Goal: Task Accomplishment & Management: Use online tool/utility

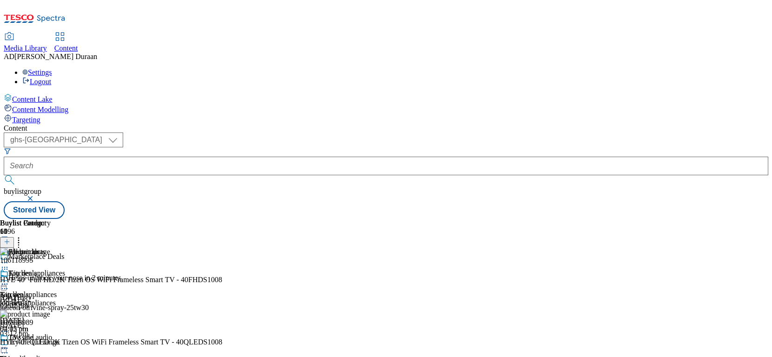
select select "ghs-[GEOGRAPHIC_DATA]"
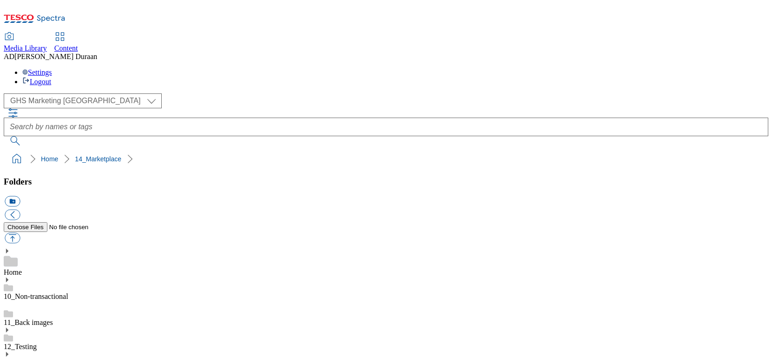
select select "flare-ghs-mktg"
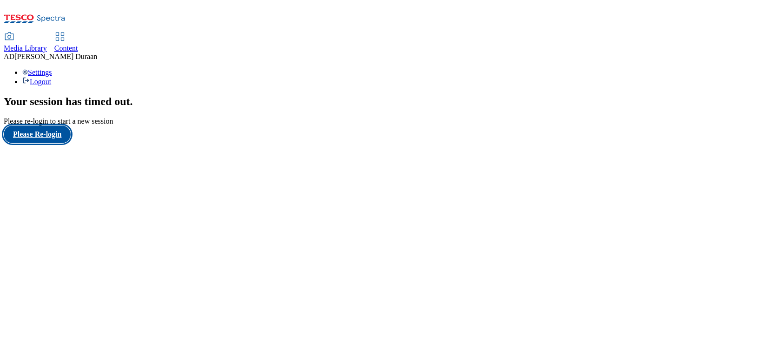
click at [55, 143] on button "Please Re-login" at bounding box center [37, 134] width 67 height 18
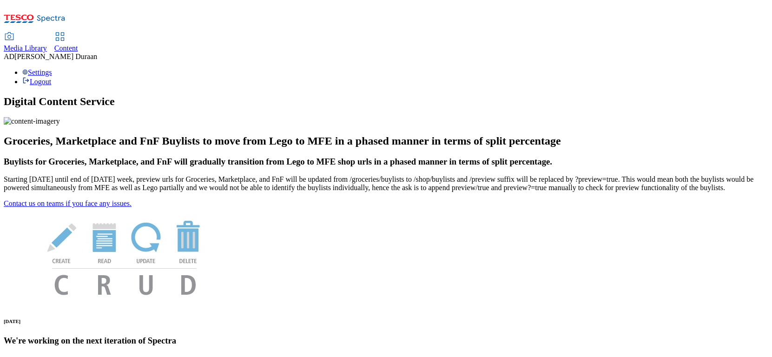
click at [78, 44] on span "Content" at bounding box center [66, 48] width 24 height 8
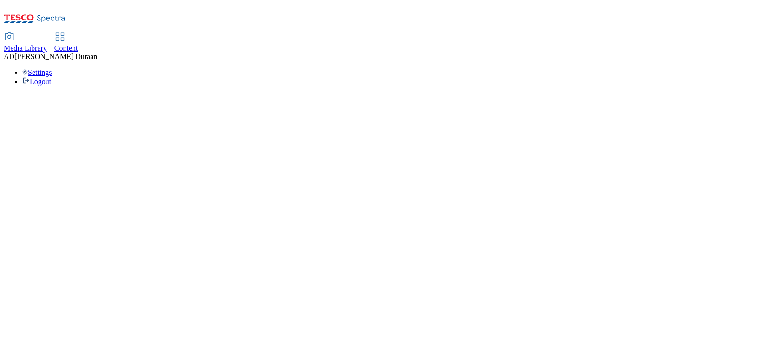
select select "ghs-uk"
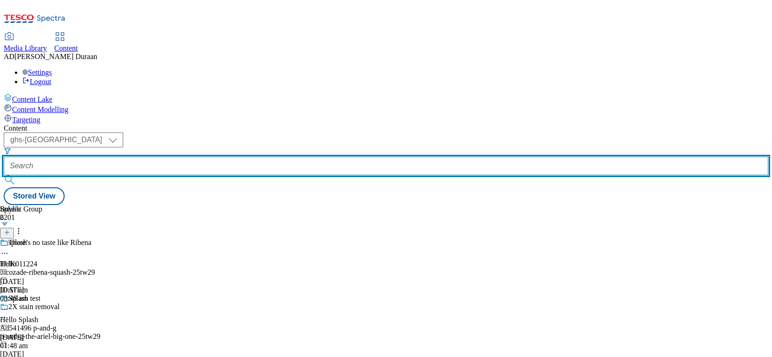
click at [212, 157] on input "text" at bounding box center [386, 166] width 764 height 19
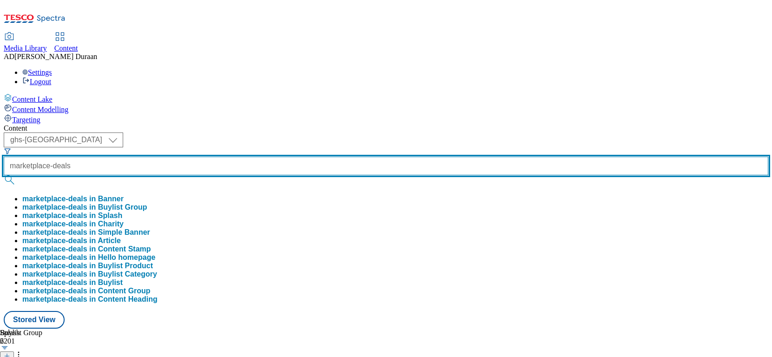
type input "marketplace-deals"
click at [4, 175] on button "submit" at bounding box center [10, 179] width 13 height 9
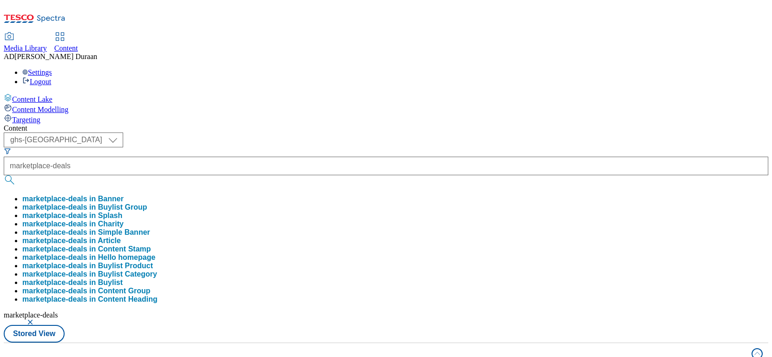
click at [385, 124] on div "Content" at bounding box center [386, 128] width 764 height 8
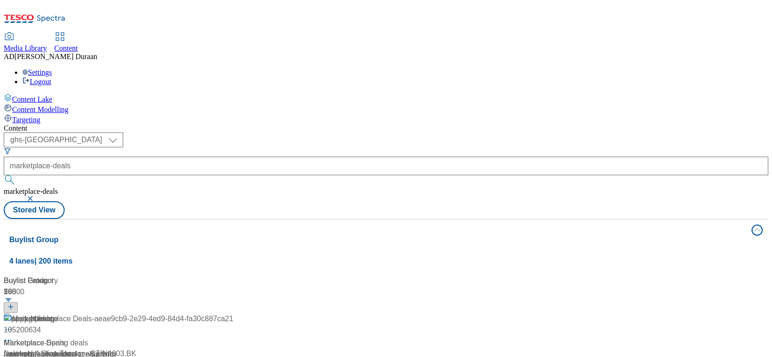
scroll to position [99, 0]
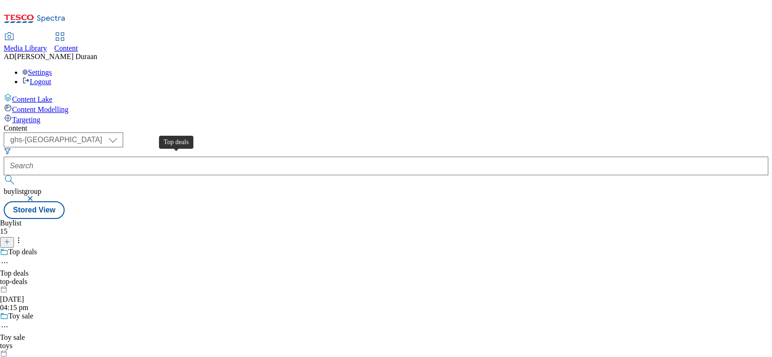
click at [29, 269] on div "Top deals" at bounding box center [14, 273] width 29 height 8
click at [51, 277] on div "top-deals" at bounding box center [25, 281] width 51 height 8
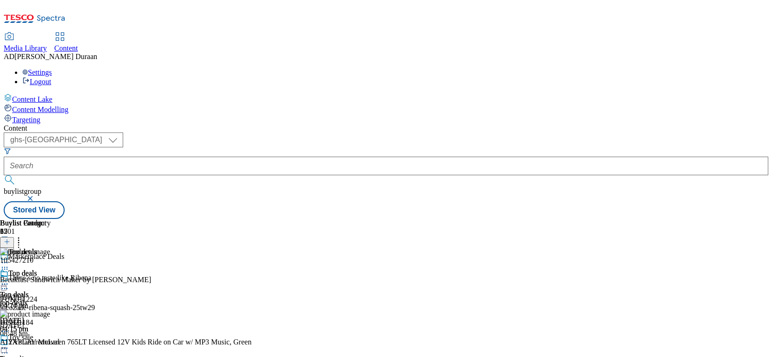
scroll to position [33, 0]
click at [10, 238] on icon at bounding box center [7, 241] width 7 height 7
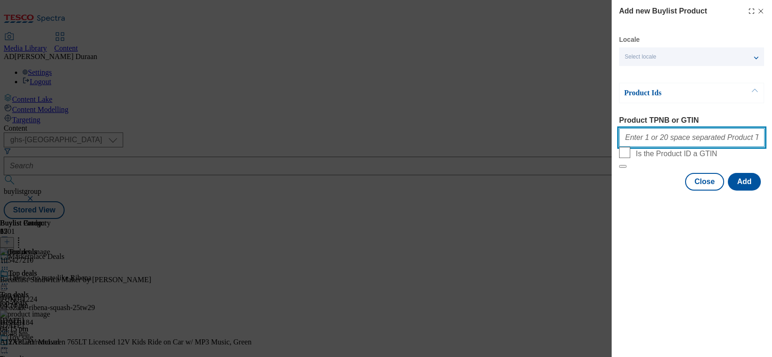
paste input "105427210 105821184 105015527 105022117 105260773 105661277 105482326 105661314…"
type input "105427210 105821184 105015527 105022117 105260773 105661277 105482326 105661314…"
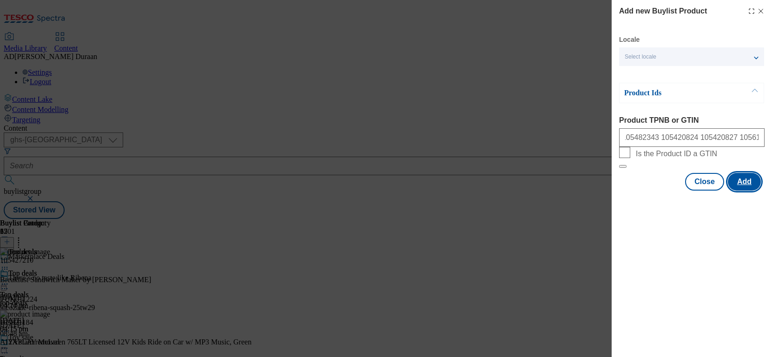
click at [744, 190] on button "Add" at bounding box center [743, 182] width 33 height 18
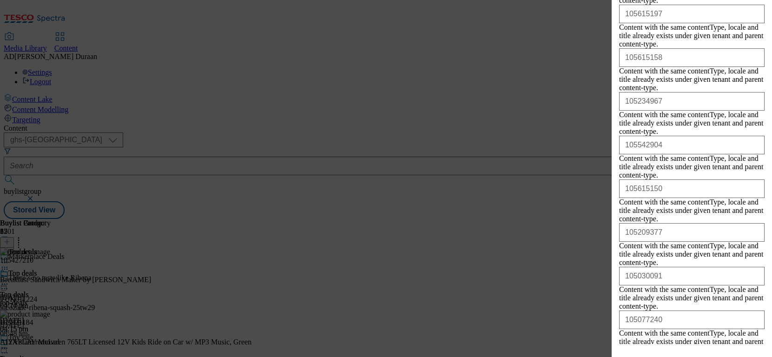
scroll to position [1573, 0]
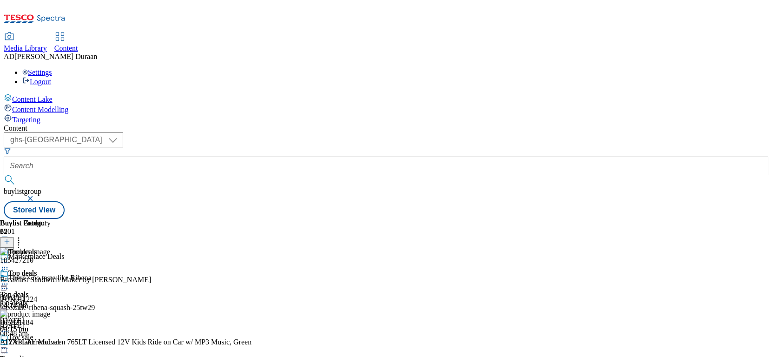
scroll to position [0, 0]
click at [25, 354] on div "Toy sale" at bounding box center [12, 358] width 25 height 8
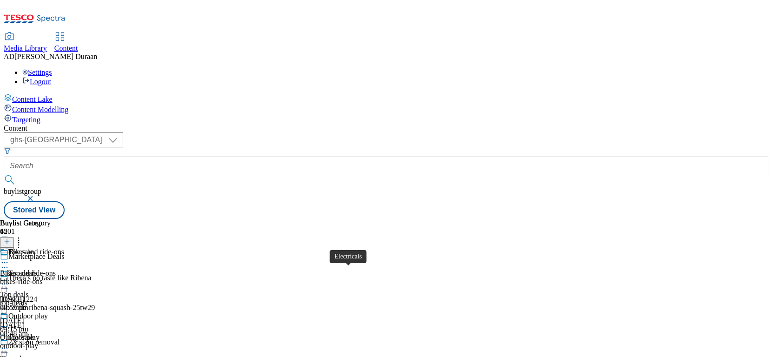
drag, startPoint x: 606, startPoint y: 76, endPoint x: 594, endPoint y: 79, distance: 12.6
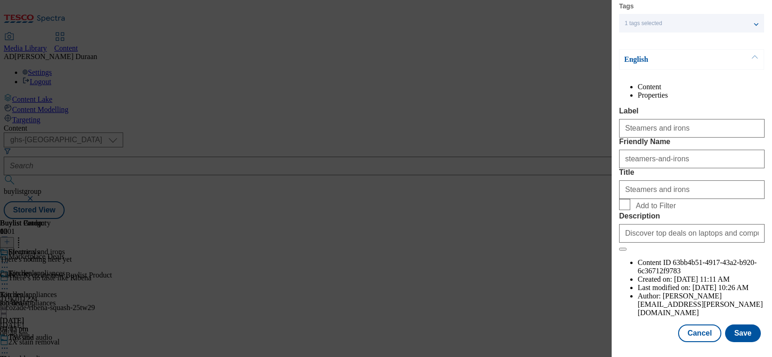
scroll to position [100, 0]
click at [706, 332] on button "Cancel" at bounding box center [699, 333] width 43 height 18
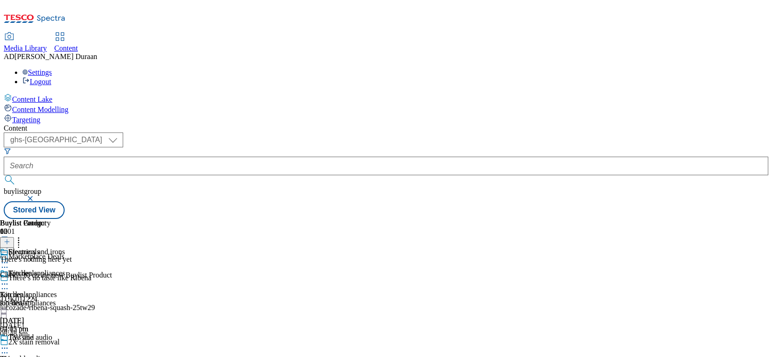
scroll to position [408, 0]
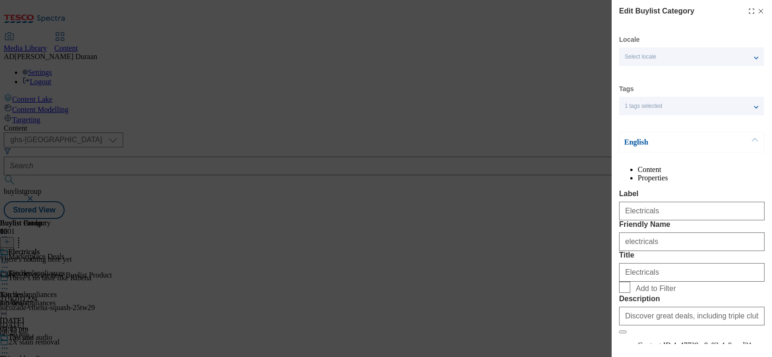
scroll to position [100, 0]
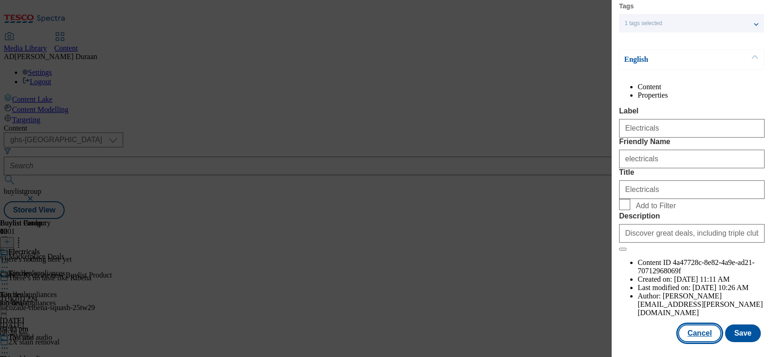
drag, startPoint x: 704, startPoint y: 334, endPoint x: 688, endPoint y: 331, distance: 16.9
click at [704, 334] on button "Cancel" at bounding box center [699, 333] width 43 height 18
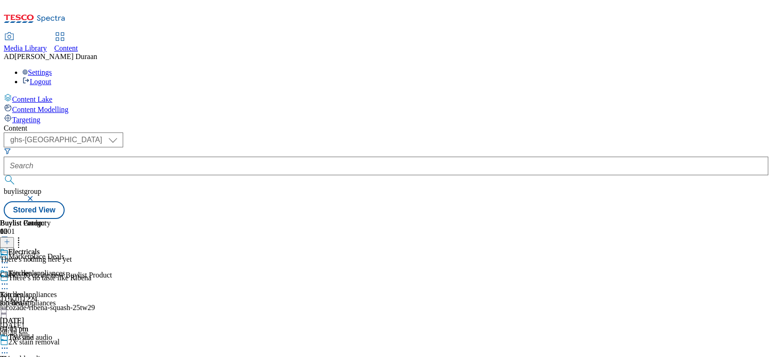
scroll to position [0, 53]
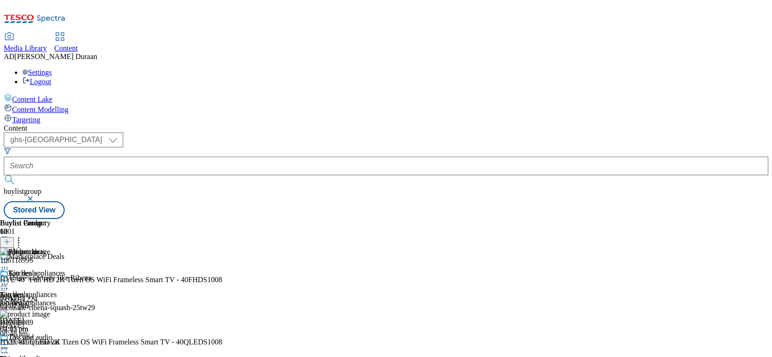
click at [23, 236] on icon at bounding box center [18, 240] width 9 height 9
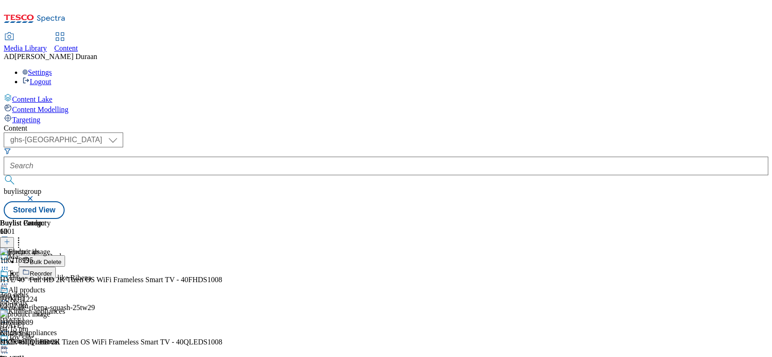
click at [56, 267] on button "Reorder" at bounding box center [37, 273] width 37 height 12
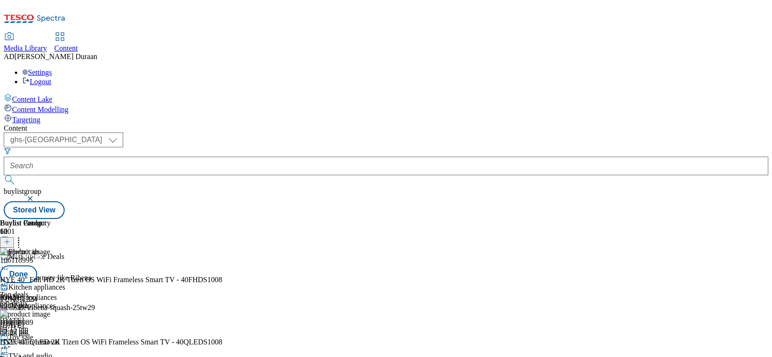
scroll to position [78, 0]
drag, startPoint x: 554, startPoint y: 309, endPoint x: 567, endPoint y: 72, distance: 237.3
click at [568, 71] on body "Icons icon_account icon_add icon_backward_link icon_basket icon_benefits icon_c…" at bounding box center [386, 111] width 764 height 215
drag, startPoint x: 558, startPoint y: 232, endPoint x: 558, endPoint y: 87, distance: 144.9
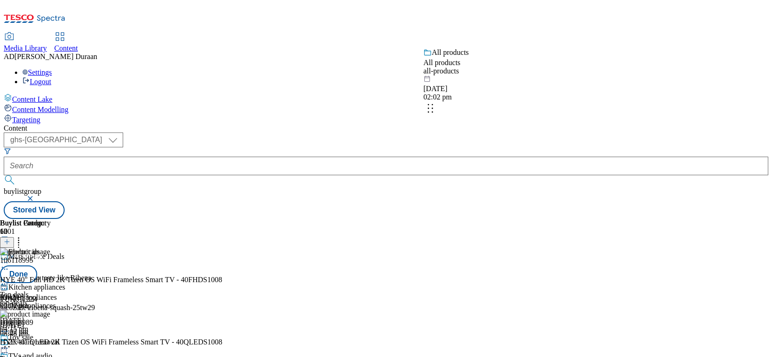
click at [558, 87] on body "Icons icon_account icon_add icon_backward_link icon_basket icon_benefits icon_c…" at bounding box center [386, 111] width 764 height 215
drag, startPoint x: 556, startPoint y: 296, endPoint x: 556, endPoint y: 111, distance: 184.9
click at [557, 101] on body "Icons icon_account icon_add icon_backward_link icon_basket icon_benefits icon_c…" at bounding box center [386, 111] width 764 height 215
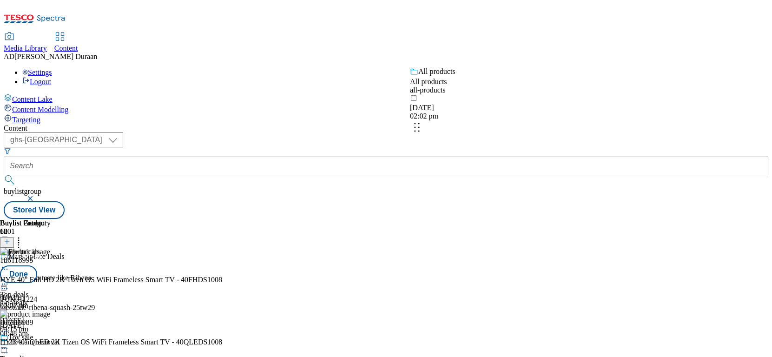
drag, startPoint x: 561, startPoint y: 305, endPoint x: 548, endPoint y: 116, distance: 189.1
click at [548, 116] on body "Icons icon_account icon_add icon_backward_link icon_basket icon_benefits icon_c…" at bounding box center [386, 111] width 764 height 215
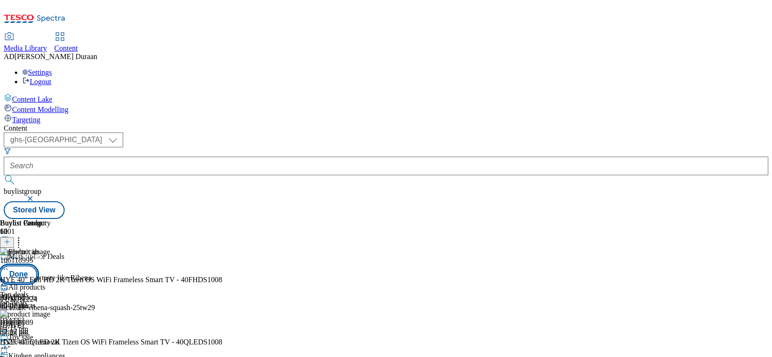
click at [37, 265] on button "Done" at bounding box center [18, 274] width 37 height 18
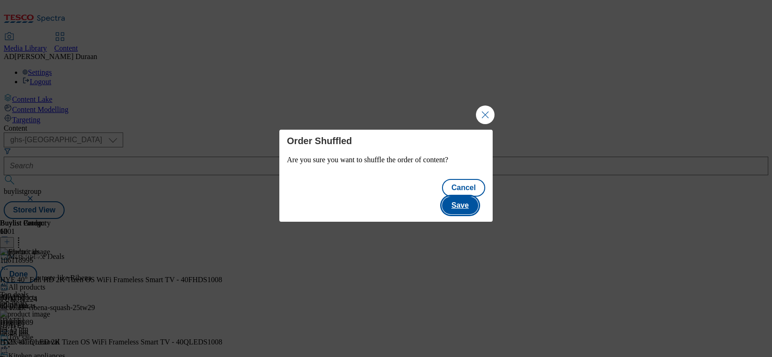
click at [471, 197] on button "Save" at bounding box center [460, 205] width 36 height 18
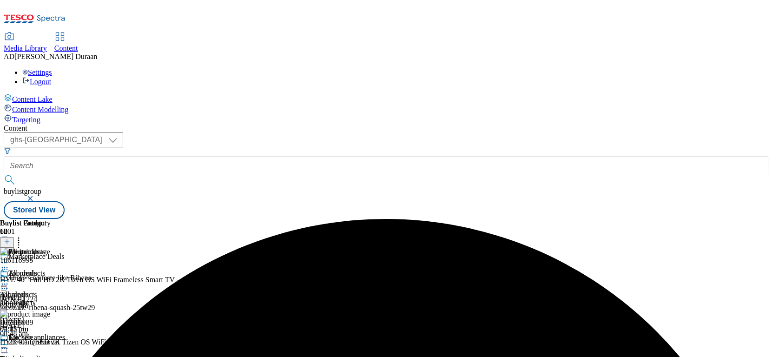
scroll to position [0, 53]
click at [10, 238] on icon at bounding box center [7, 241] width 7 height 7
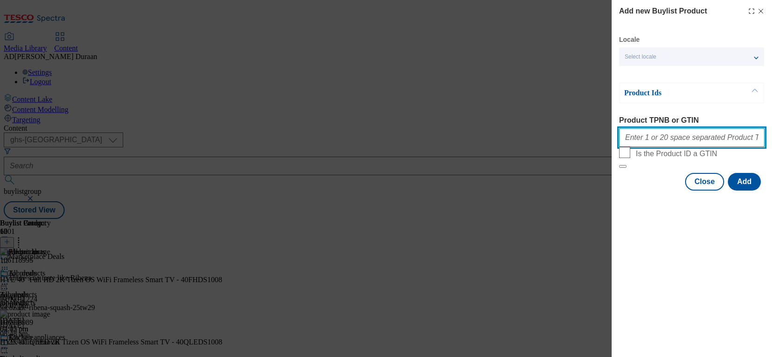
paste input "106118995 106118989 106118985 105743422 105950974 105127327 106092479 106092478…"
type input "106118995 106118989 106118985 105743422 105950974 105127327 106092479 106092478…"
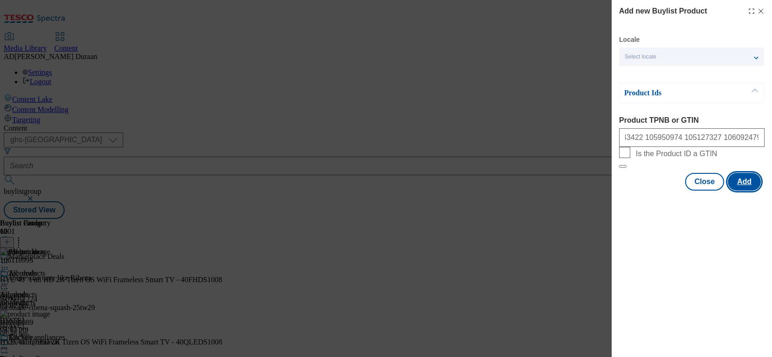
click at [745, 190] on button "Add" at bounding box center [743, 182] width 33 height 18
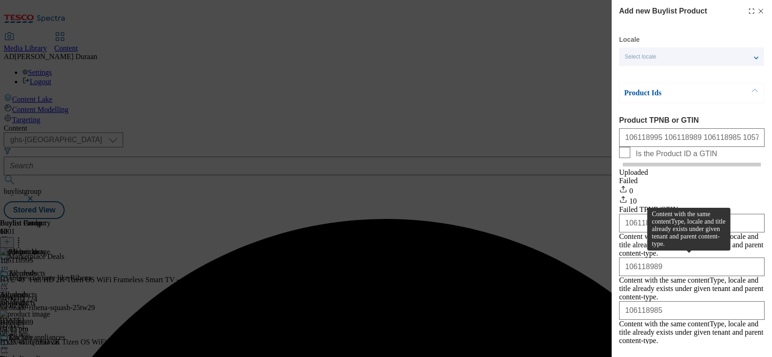
scroll to position [281, 0]
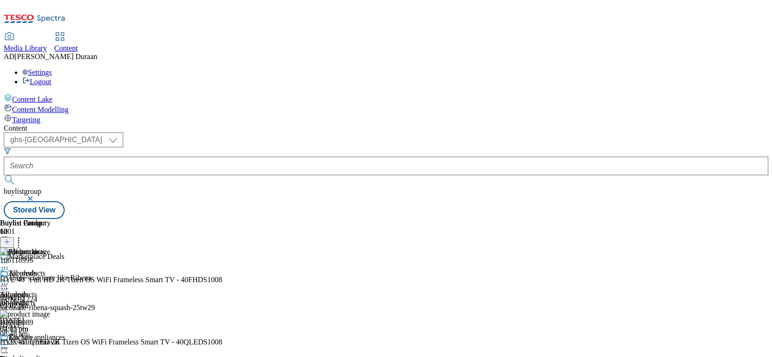
click at [9, 279] on icon at bounding box center [4, 283] width 9 height 9
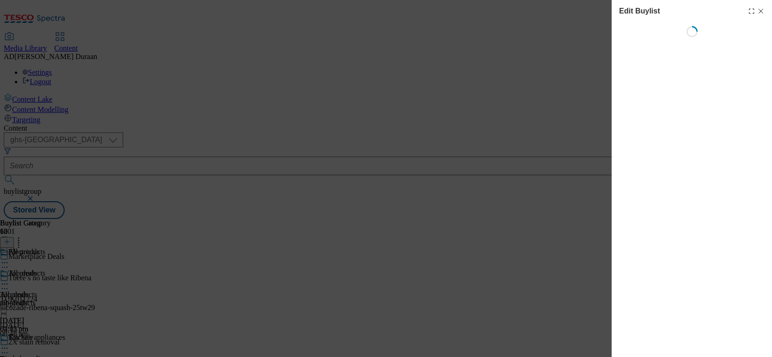
select select "evergreen"
select select "Banner"
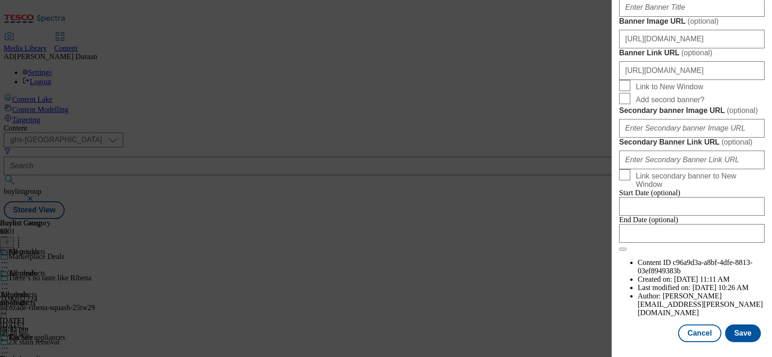
scroll to position [1036, 0]
click at [744, 334] on button "Save" at bounding box center [743, 333] width 36 height 18
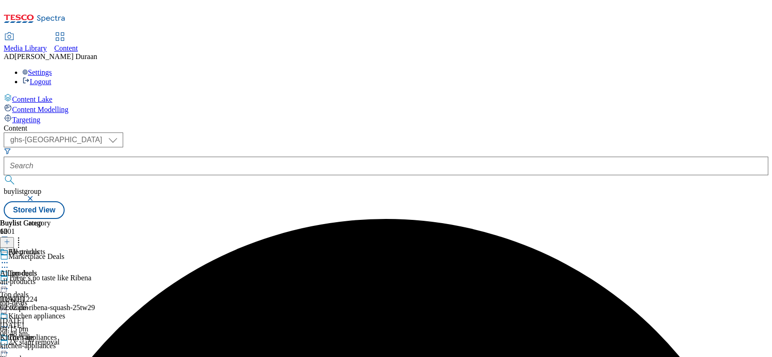
scroll to position [157, 0]
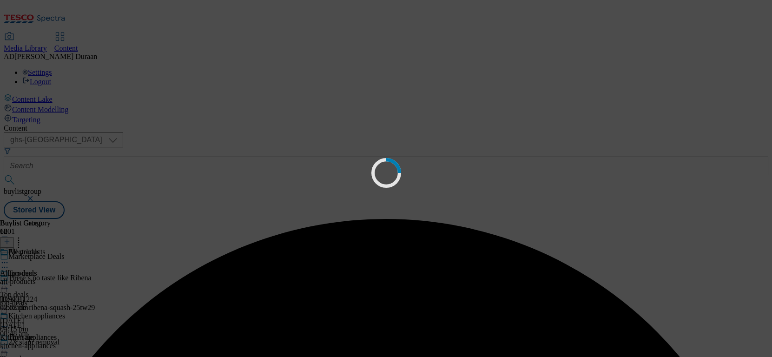
scroll to position [0, 0]
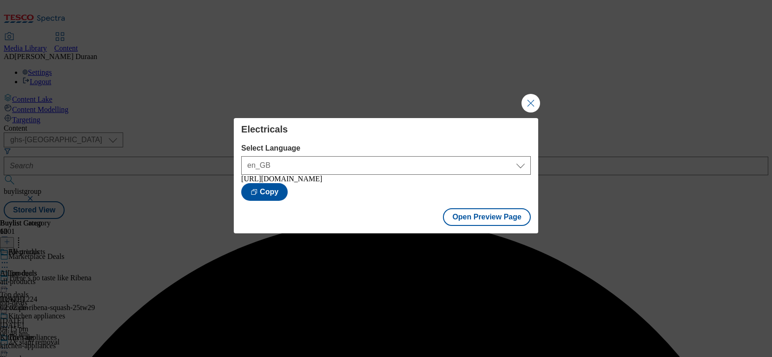
drag, startPoint x: 527, startPoint y: 100, endPoint x: 512, endPoint y: 115, distance: 21.4
click at [528, 101] on button "Close Modal" at bounding box center [530, 103] width 19 height 19
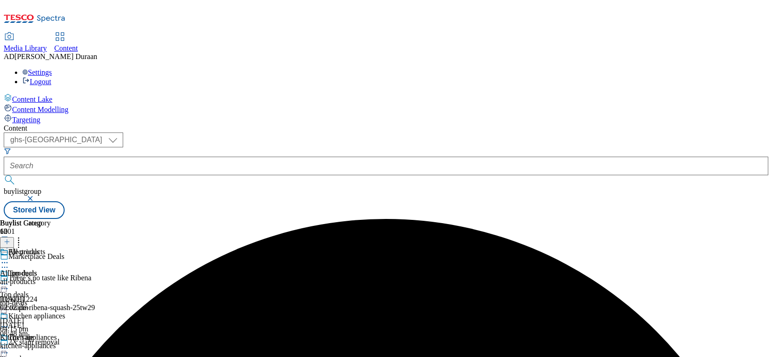
scroll to position [57, 0]
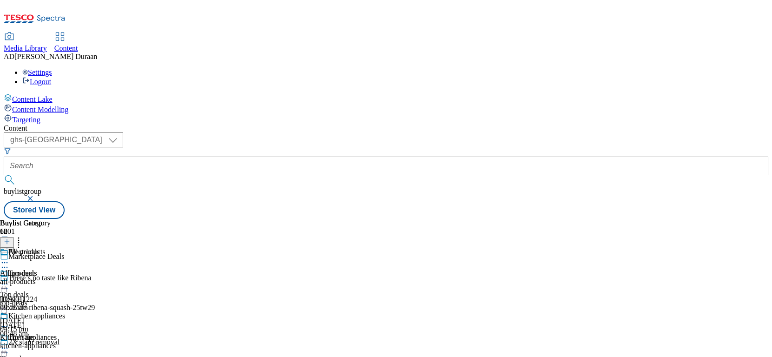
scroll to position [192, 0]
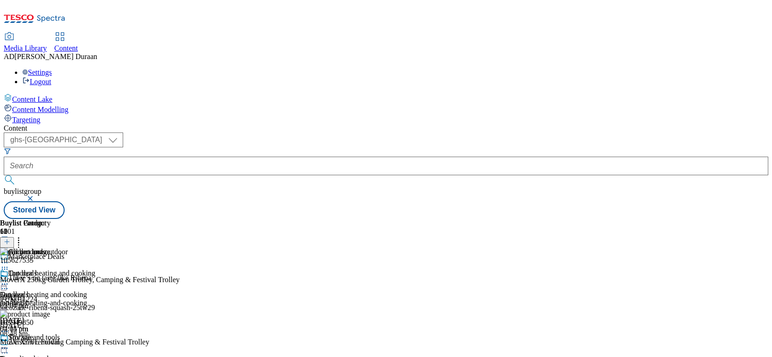
scroll to position [757, 0]
click at [23, 236] on icon at bounding box center [18, 240] width 9 height 9
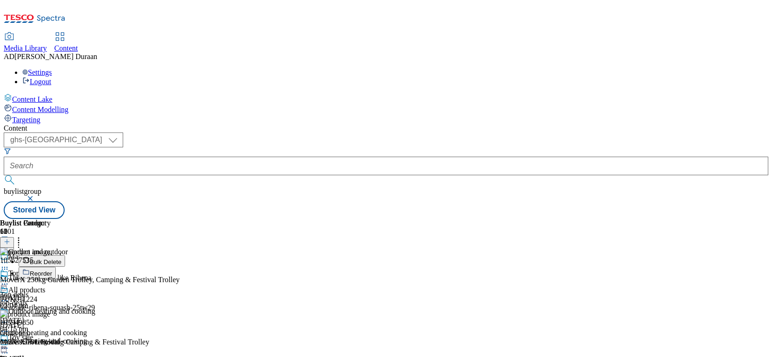
click at [56, 267] on button "Reorder" at bounding box center [37, 273] width 37 height 12
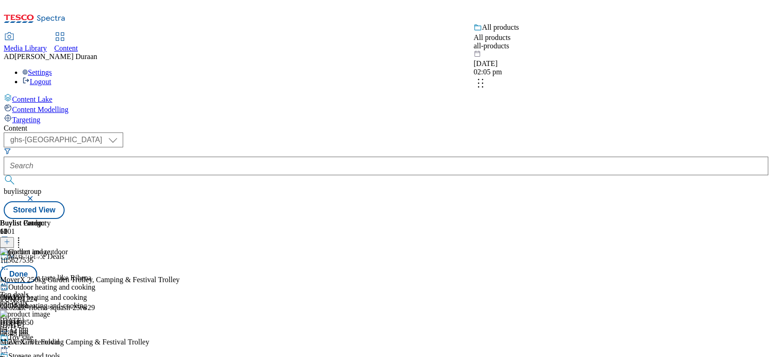
drag, startPoint x: 610, startPoint y: 314, endPoint x: 609, endPoint y: 89, distance: 224.4
click at [608, 70] on body "Icons icon_account icon_add icon_backward_link icon_basket icon_benefits icon_c…" at bounding box center [386, 111] width 764 height 215
drag, startPoint x: 611, startPoint y: 263, endPoint x: 612, endPoint y: 128, distance: 134.7
click at [612, 98] on body "Icons icon_account icon_add icon_backward_link icon_basket icon_benefits icon_c…" at bounding box center [386, 111] width 764 height 215
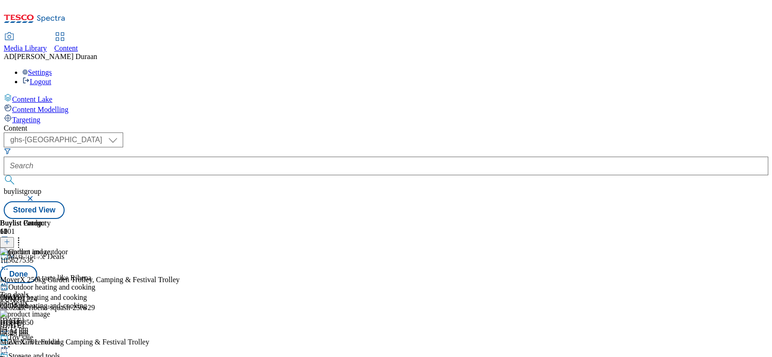
scroll to position [252, 0]
drag, startPoint x: 608, startPoint y: 333, endPoint x: 609, endPoint y: 93, distance: 239.7
click at [609, 93] on body "Icons icon_account icon_add icon_backward_link icon_basket icon_benefits icon_c…" at bounding box center [386, 111] width 764 height 215
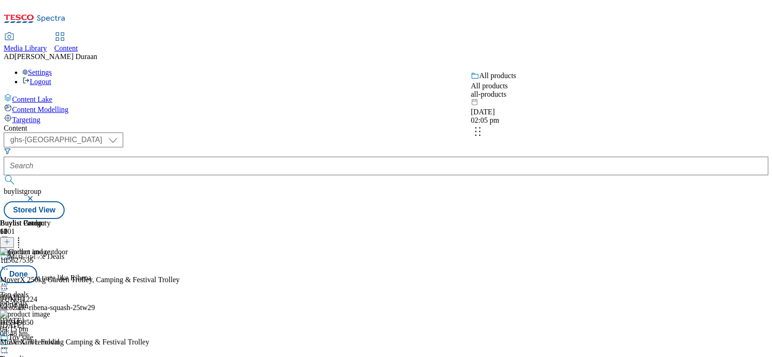
drag, startPoint x: 610, startPoint y: 303, endPoint x: 605, endPoint y: 118, distance: 185.9
click at [605, 118] on body "Icons icon_account icon_add icon_backward_link icon_basket icon_benefits icon_c…" at bounding box center [386, 111] width 764 height 215
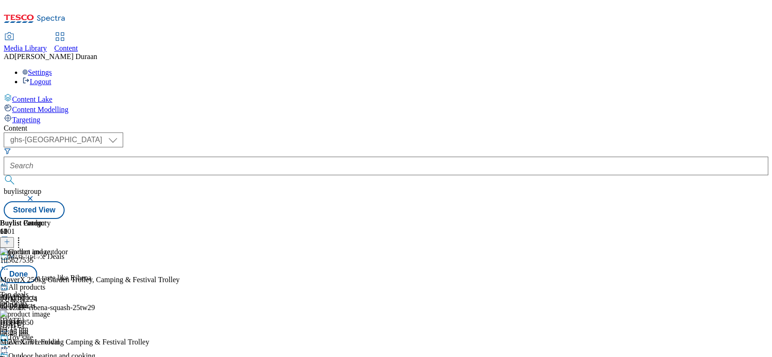
scroll to position [51, 0]
click at [37, 265] on button "Done" at bounding box center [18, 274] width 37 height 18
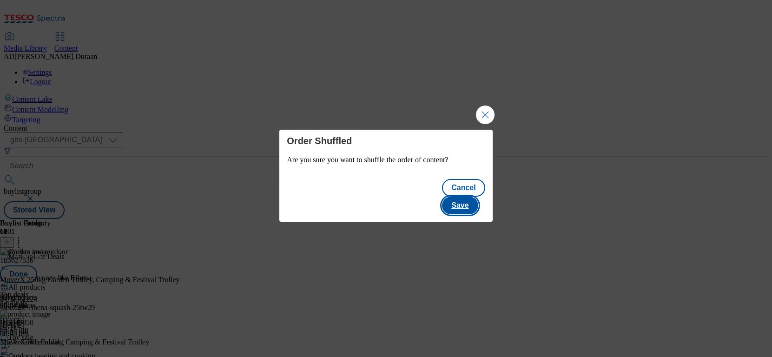
click at [468, 196] on button "Save" at bounding box center [460, 205] width 36 height 18
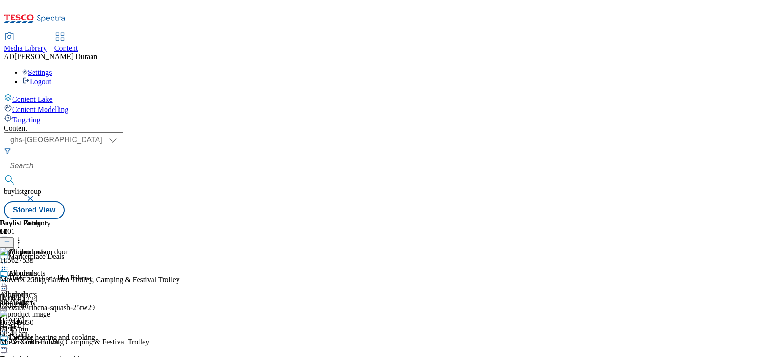
scroll to position [0, 0]
click at [9, 258] on icon at bounding box center [4, 262] width 9 height 9
click at [77, 343] on span "Open Preview Url" at bounding box center [53, 346] width 48 height 7
click at [9, 279] on icon at bounding box center [4, 283] width 9 height 9
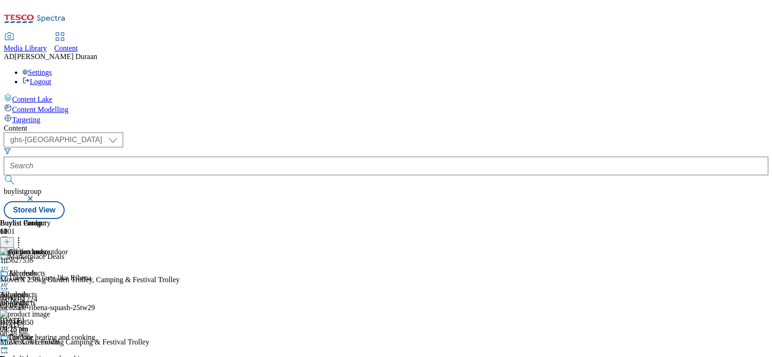
scroll to position [362, 0]
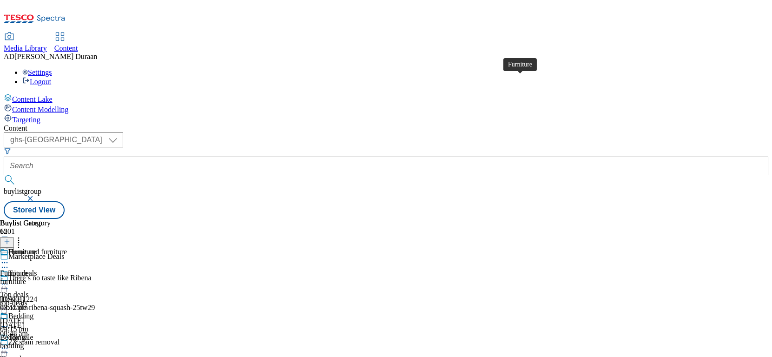
click at [28, 269] on div "Furniture" at bounding box center [14, 273] width 28 height 8
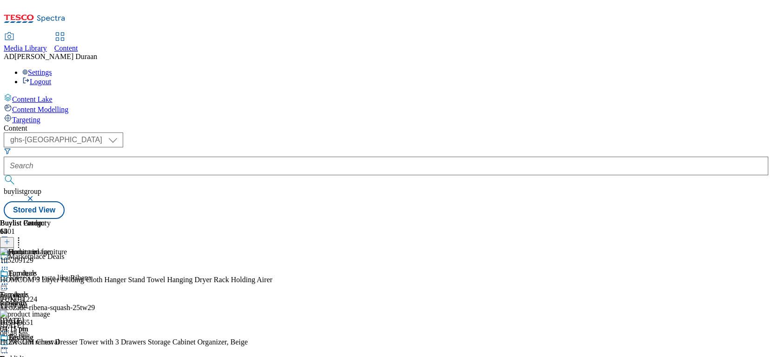
click at [6, 283] on circle at bounding box center [4, 283] width 1 height 1
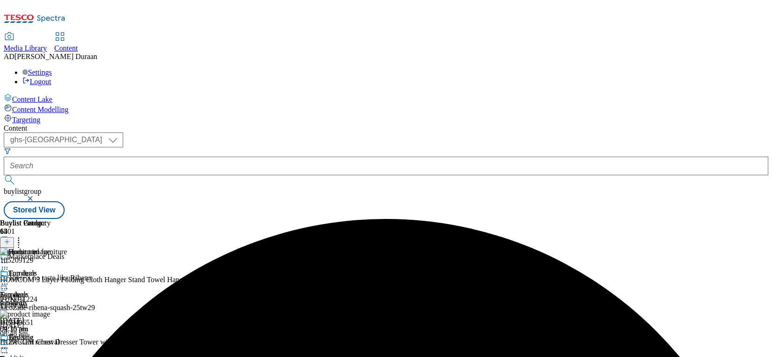
click at [6, 283] on circle at bounding box center [4, 283] width 1 height 1
click at [60, 354] on span "Un-preview" at bounding box center [44, 357] width 31 height 7
click at [23, 236] on icon at bounding box center [18, 240] width 9 height 9
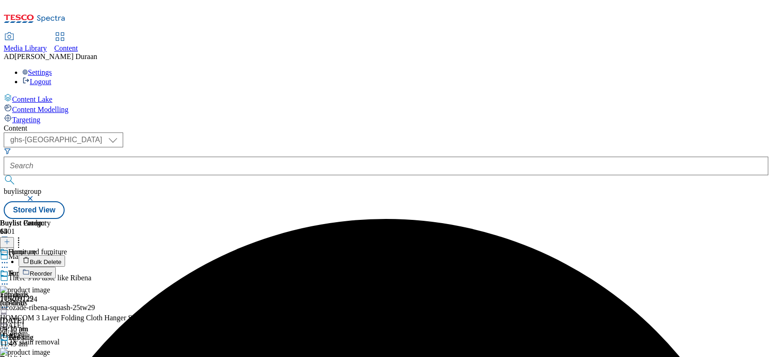
click at [65, 255] on button "Bulk Delete" at bounding box center [42, 261] width 46 height 12
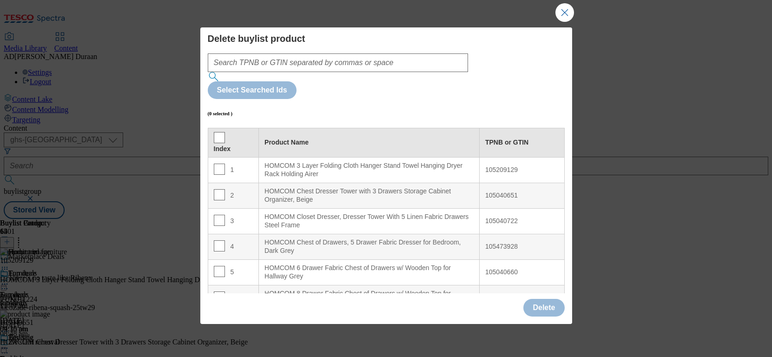
drag, startPoint x: 224, startPoint y: 95, endPoint x: 300, endPoint y: 177, distance: 111.1
click at [224, 132] on div "Index" at bounding box center [233, 142] width 39 height 21
drag, startPoint x: 215, startPoint y: 98, endPoint x: 279, endPoint y: 145, distance: 79.3
click at [215, 132] on input "Modal" at bounding box center [219, 137] width 11 height 11
checkbox input "true"
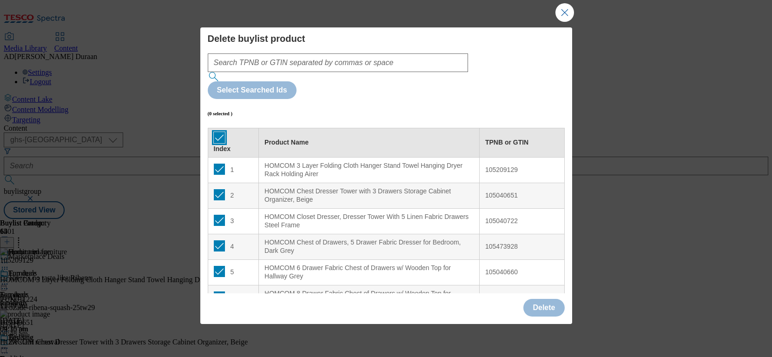
checkbox input "true"
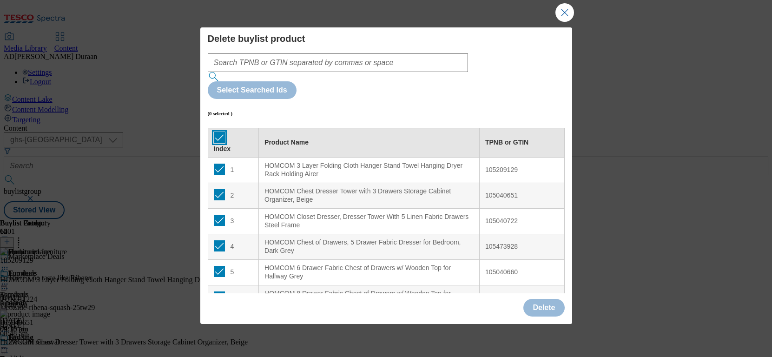
checkbox input "true"
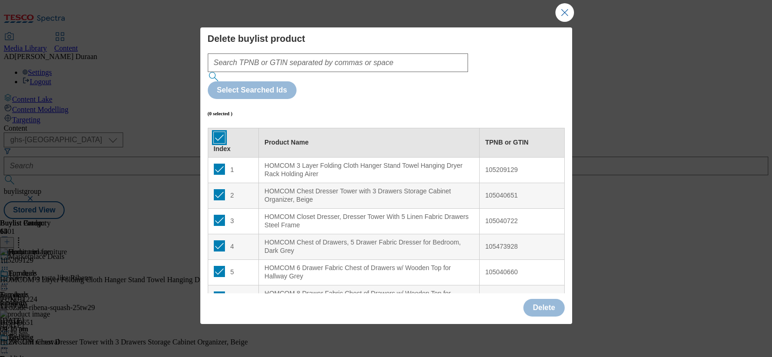
checkbox input "true"
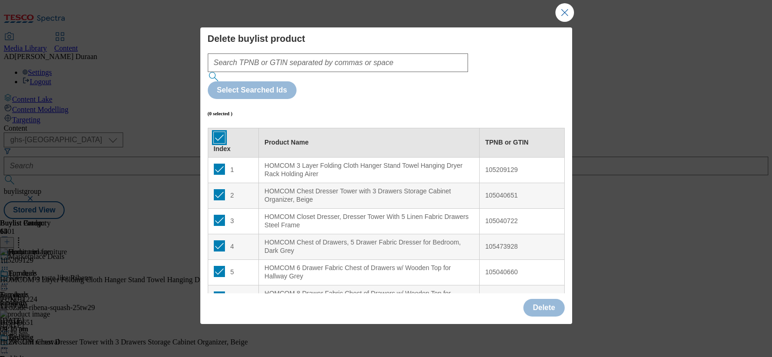
checkbox input "true"
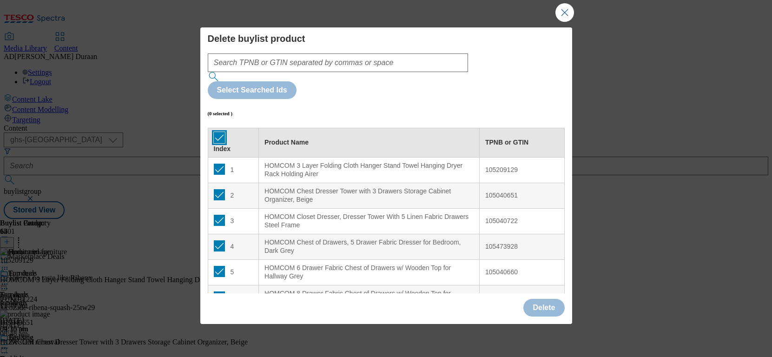
checkbox input "true"
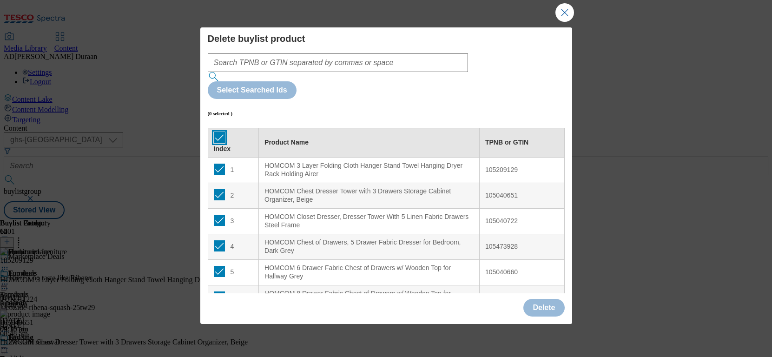
checkbox input "true"
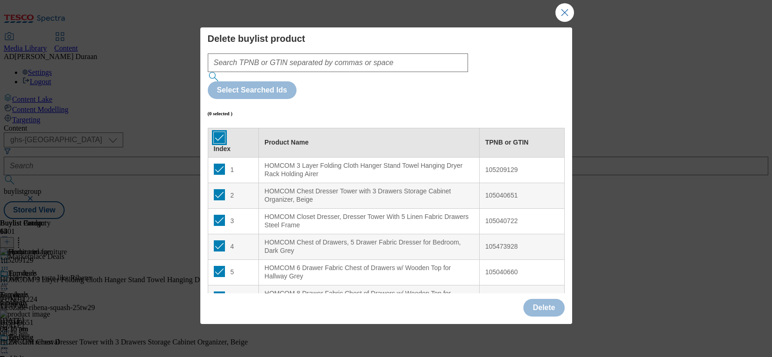
checkbox input "true"
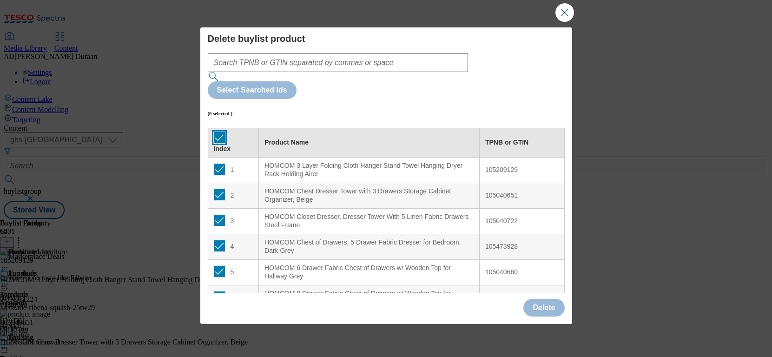
checkbox input "true"
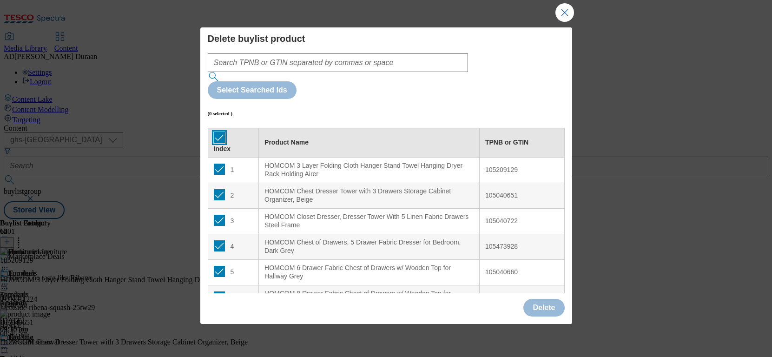
checkbox input "true"
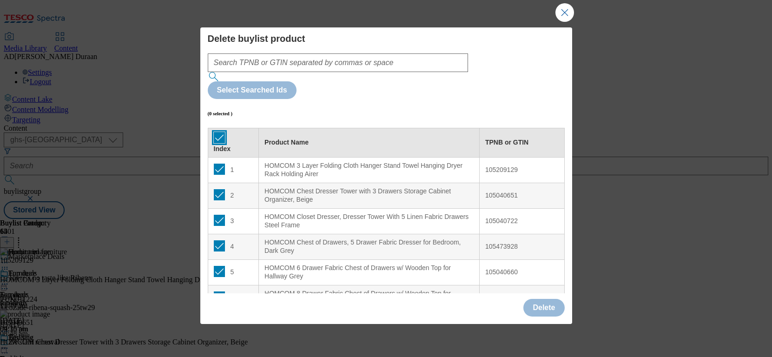
checkbox input "true"
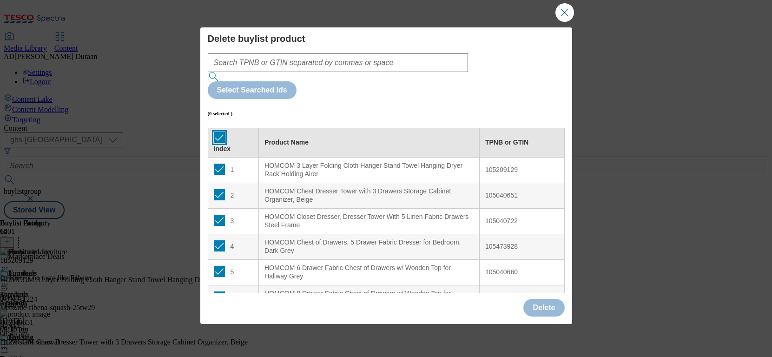
checkbox input "true"
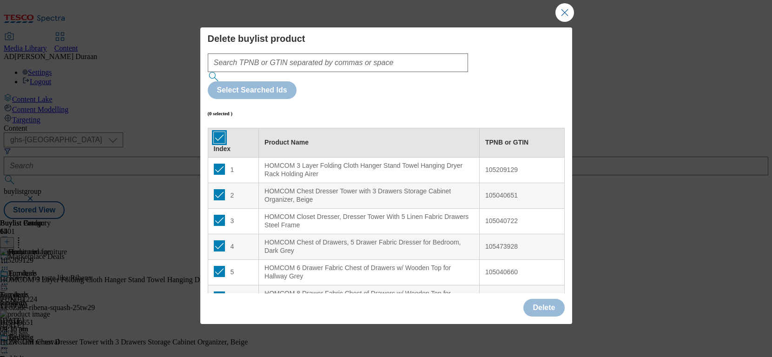
checkbox input "true"
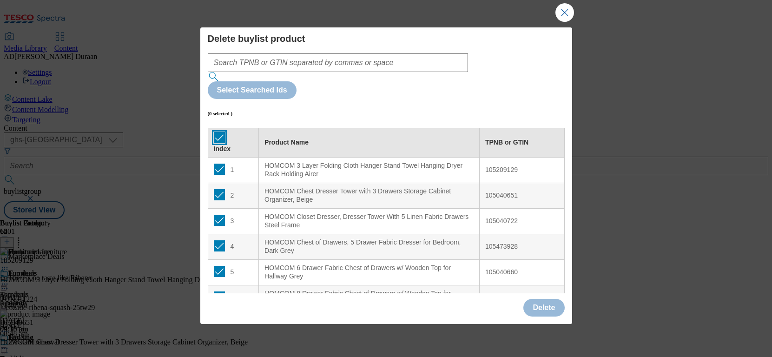
checkbox input "true"
click at [547, 308] on button "Delete" at bounding box center [543, 308] width 41 height 18
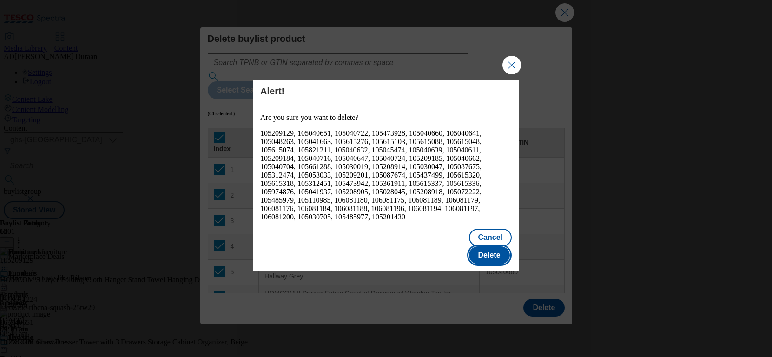
click at [483, 246] on button "Delete" at bounding box center [489, 255] width 41 height 18
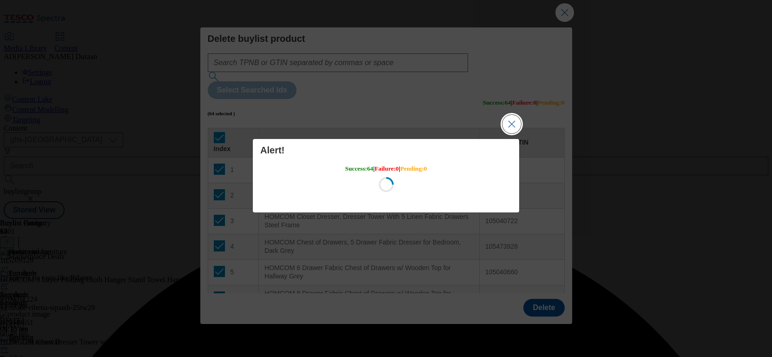
scroll to position [0, 0]
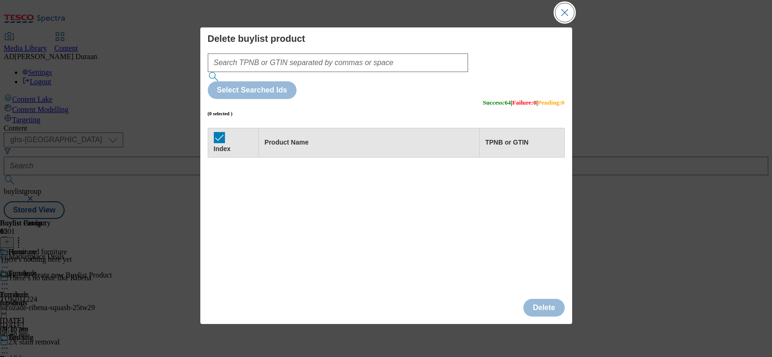
click at [563, 13] on button "Close Modal" at bounding box center [564, 12] width 19 height 19
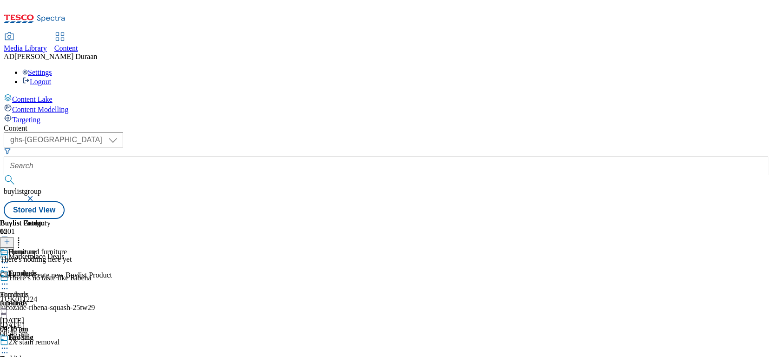
scroll to position [0, 53]
click at [10, 238] on icon at bounding box center [7, 241] width 7 height 7
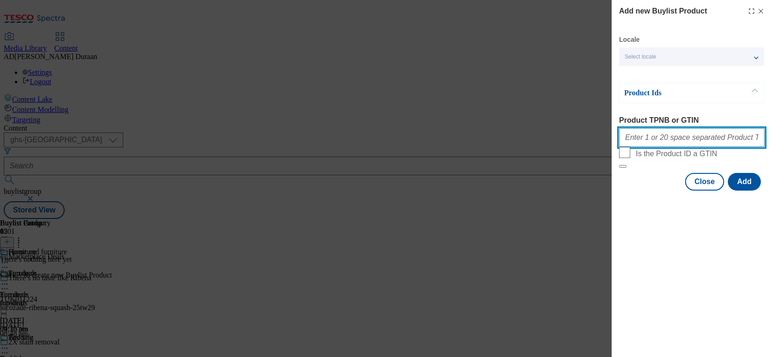
paste input "105425470 105771811 105771833 105771839 105771816 105771818 105771828 105771849…"
type input "105425470 105771811 105771833 105771839 105771816 105771818 105771828 105771849…"
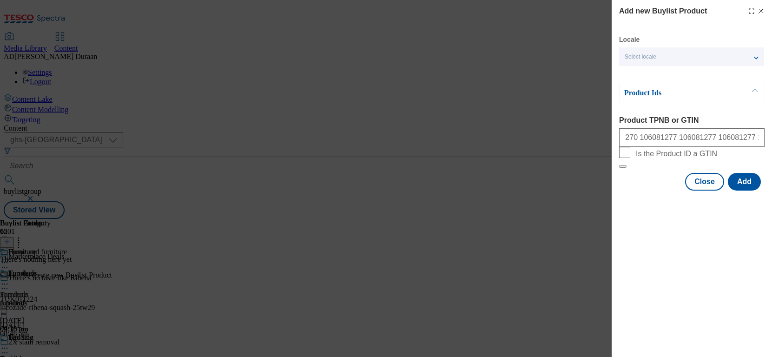
drag, startPoint x: 633, startPoint y: 222, endPoint x: 699, endPoint y: 236, distance: 67.6
click at [633, 205] on div "Modal" at bounding box center [691, 198] width 160 height 13
click at [742, 190] on button "Add" at bounding box center [743, 182] width 33 height 18
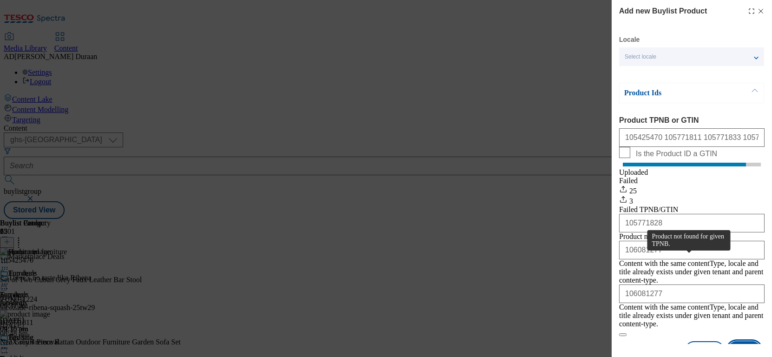
scroll to position [23, 0]
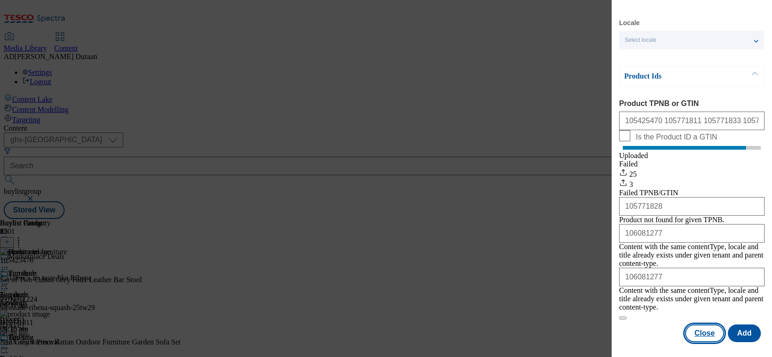
click at [701, 334] on button "Close" at bounding box center [704, 333] width 39 height 18
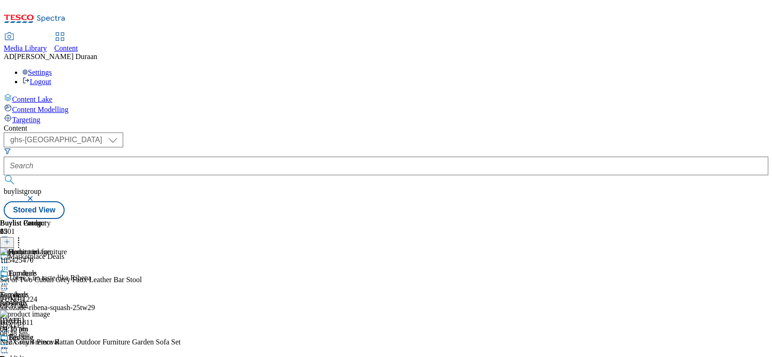
scroll to position [57, 0]
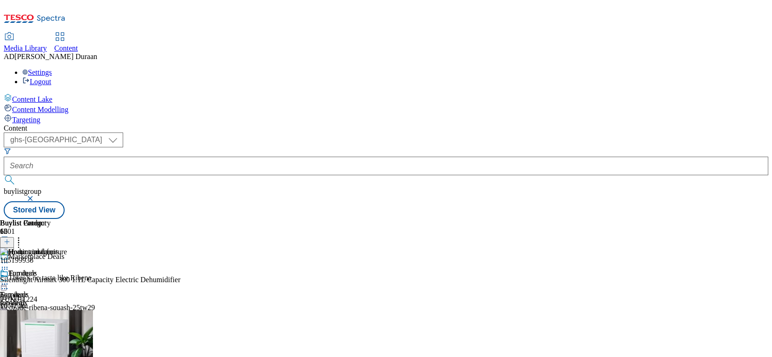
click at [68, 299] on div "furniture" at bounding box center [34, 303] width 68 height 8
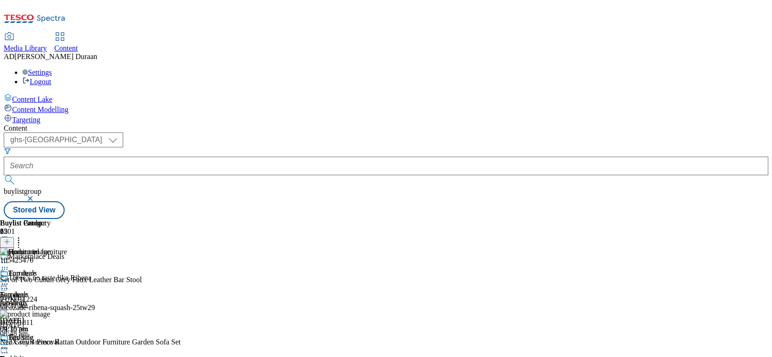
click at [9, 279] on icon at bounding box center [4, 283] width 9 height 9
click at [51, 343] on span "Preview" at bounding box center [40, 346] width 22 height 7
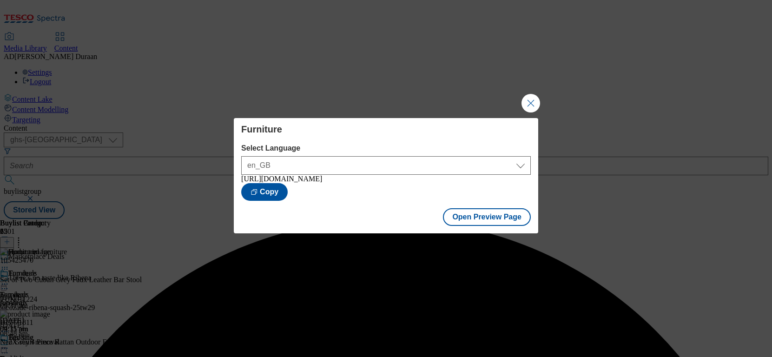
drag, startPoint x: 530, startPoint y: 98, endPoint x: 571, endPoint y: 121, distance: 47.7
click at [535, 99] on button "Close Modal" at bounding box center [530, 103] width 19 height 19
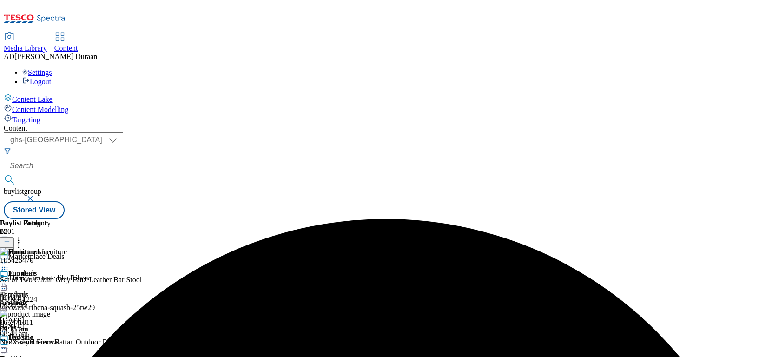
click at [9, 279] on icon at bounding box center [4, 283] width 9 height 9
click at [9, 343] on icon at bounding box center [4, 347] width 9 height 9
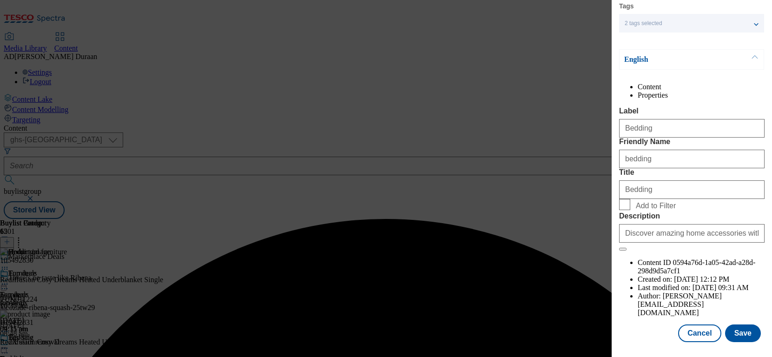
scroll to position [100, 0]
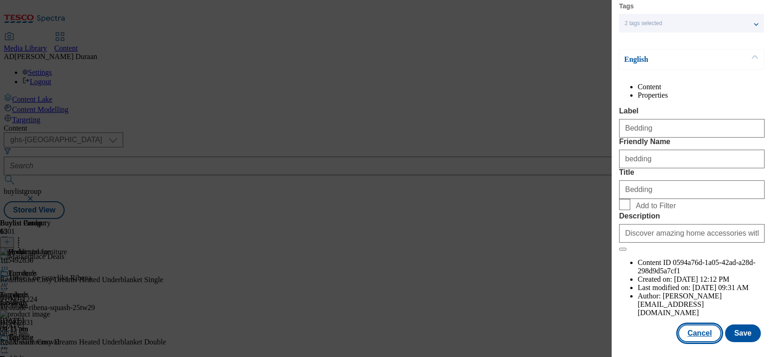
click at [697, 337] on button "Cancel" at bounding box center [699, 333] width 43 height 18
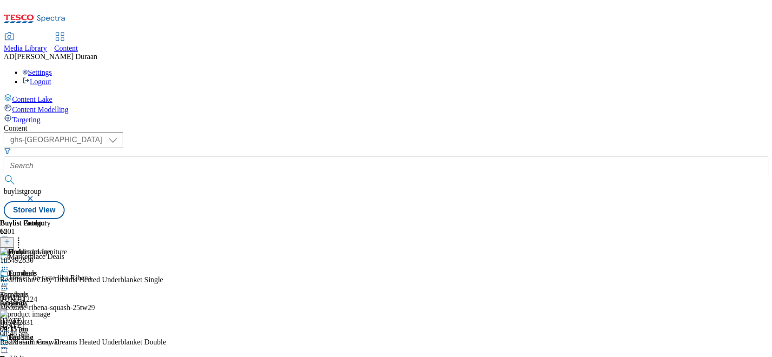
scroll to position [69, 0]
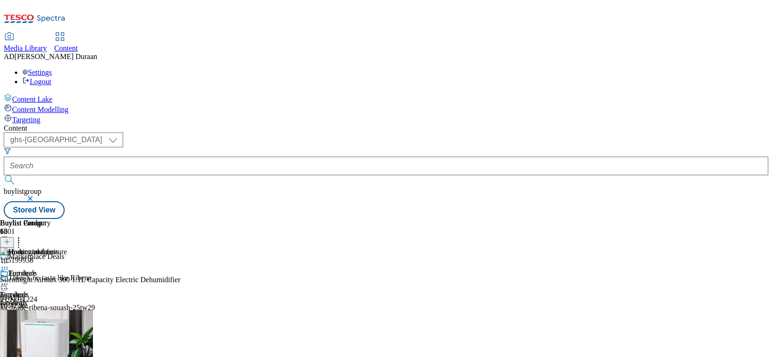
scroll to position [0, 53]
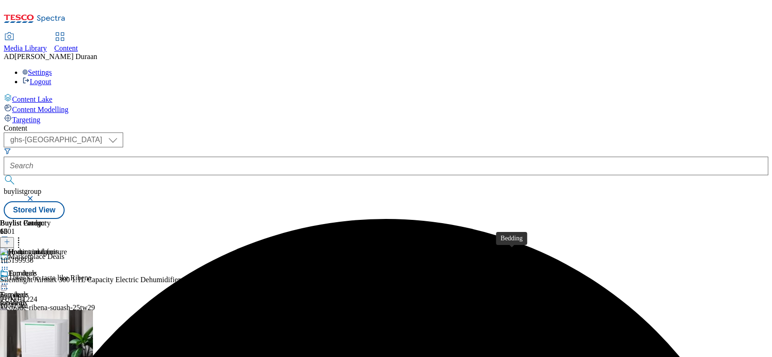
scroll to position [150, 0]
click at [23, 236] on icon at bounding box center [18, 240] width 9 height 9
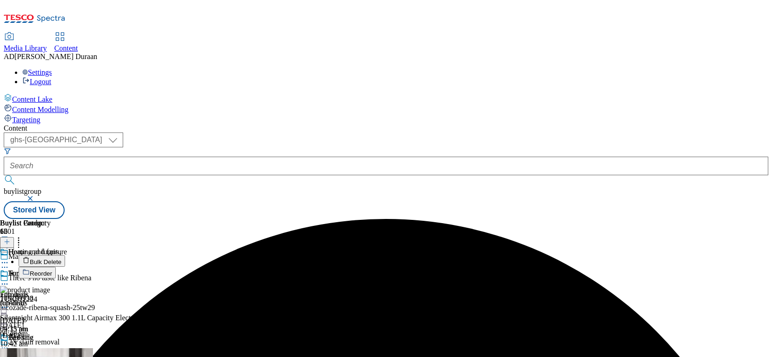
click at [61, 258] on span "Bulk Delete" at bounding box center [46, 261] width 32 height 7
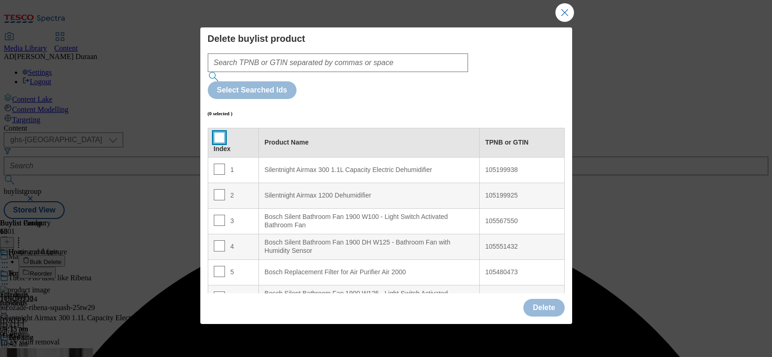
drag, startPoint x: 219, startPoint y: 95, endPoint x: 367, endPoint y: 209, distance: 186.1
click at [219, 132] on input "Modal" at bounding box center [219, 137] width 11 height 11
checkbox input "true"
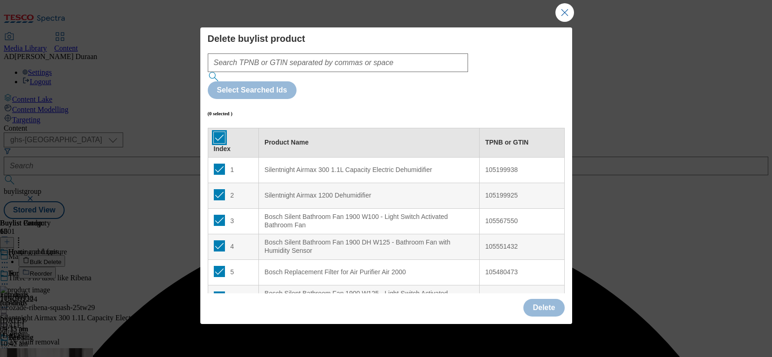
checkbox input "true"
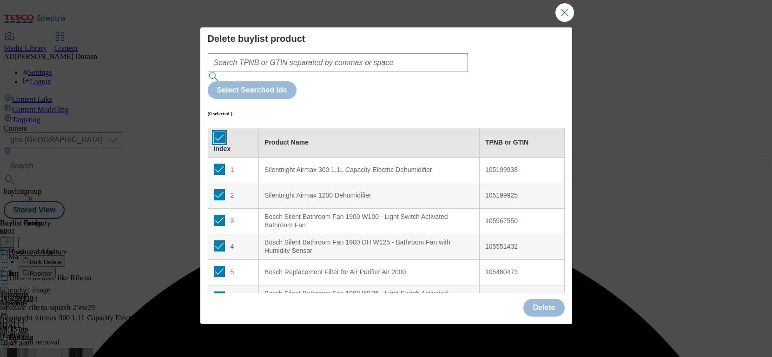
checkbox input "true"
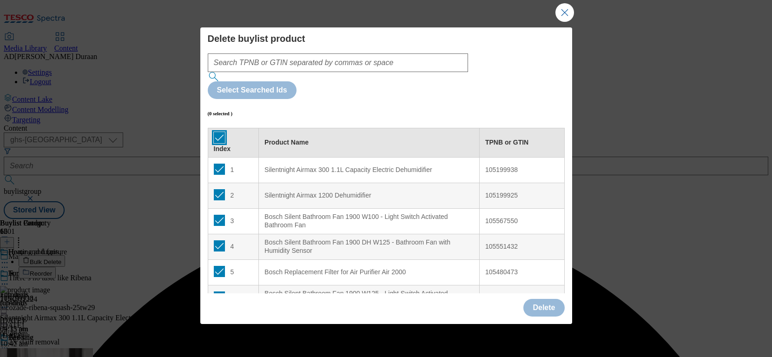
checkbox input "true"
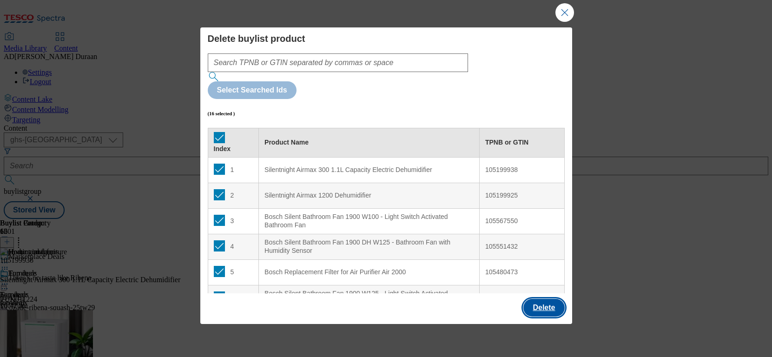
click at [546, 304] on button "Delete" at bounding box center [543, 308] width 41 height 18
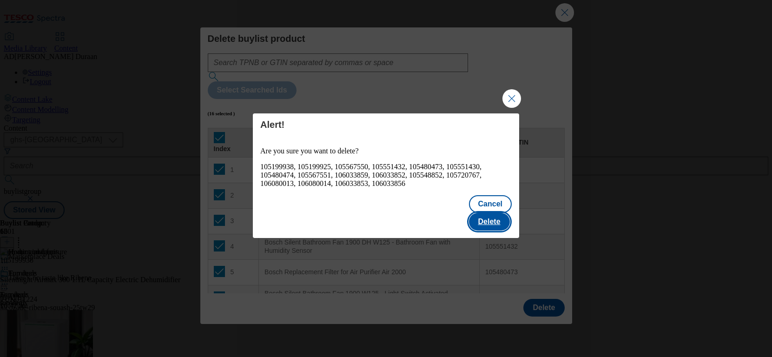
click at [504, 219] on button "Delete" at bounding box center [489, 222] width 41 height 18
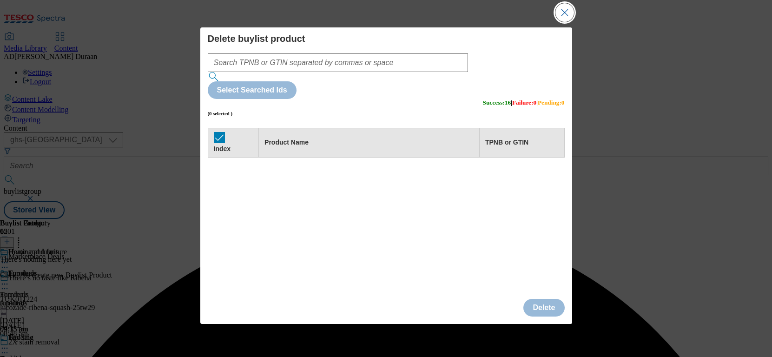
scroll to position [0, 0]
drag, startPoint x: 753, startPoint y: 22, endPoint x: 576, endPoint y: 13, distance: 178.2
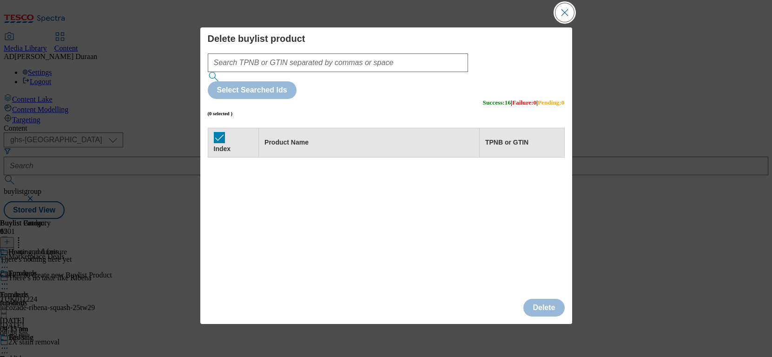
drag, startPoint x: 567, startPoint y: 12, endPoint x: 619, endPoint y: 90, distance: 94.2
click at [567, 12] on button "Close Modal" at bounding box center [564, 12] width 19 height 19
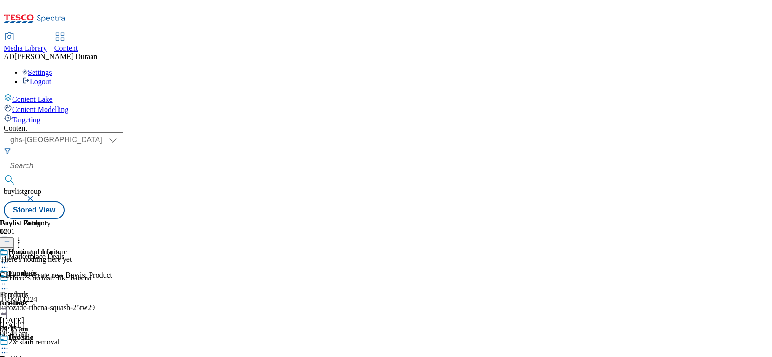
scroll to position [0, 53]
click at [10, 238] on icon at bounding box center [7, 241] width 7 height 7
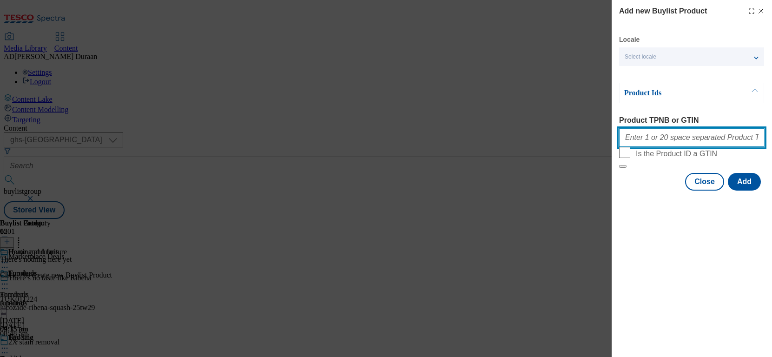
paste input "105492830 105492831 105492834 105106651 105475529 105550288 105550285 105550289…"
type input "105492830 105492831 105492834 105106651 105475529 105550288 105550285 105550289…"
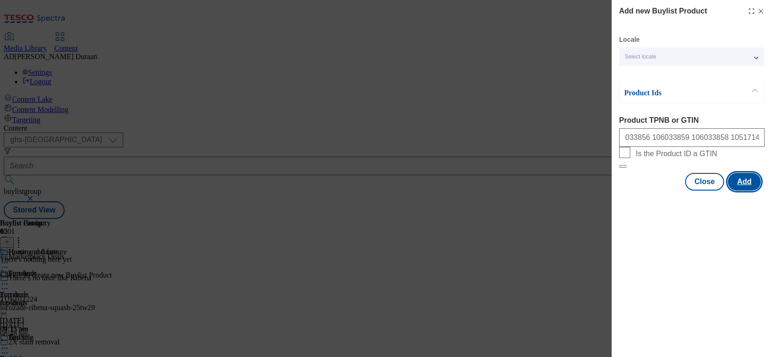
scroll to position [0, 0]
click at [743, 190] on button "Add" at bounding box center [743, 182] width 33 height 18
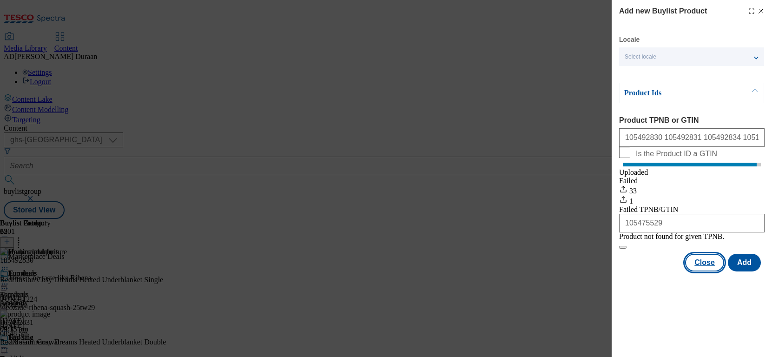
click at [709, 271] on button "Close" at bounding box center [704, 263] width 39 height 18
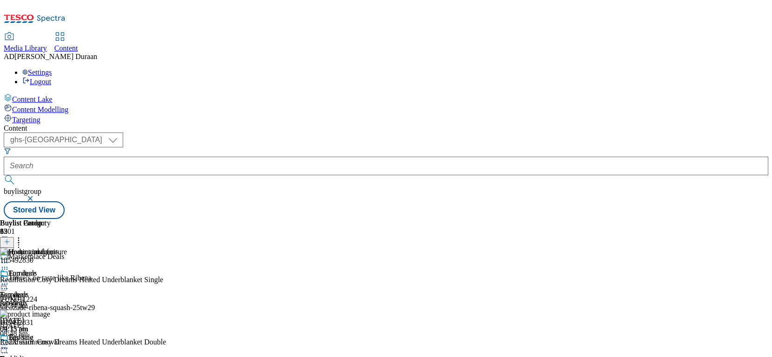
scroll to position [0, 53]
click at [23, 236] on icon at bounding box center [18, 240] width 9 height 9
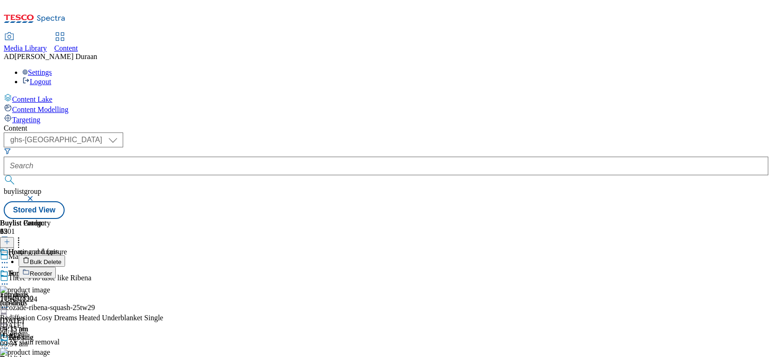
scroll to position [71, 0]
click at [23, 236] on icon at bounding box center [18, 240] width 9 height 9
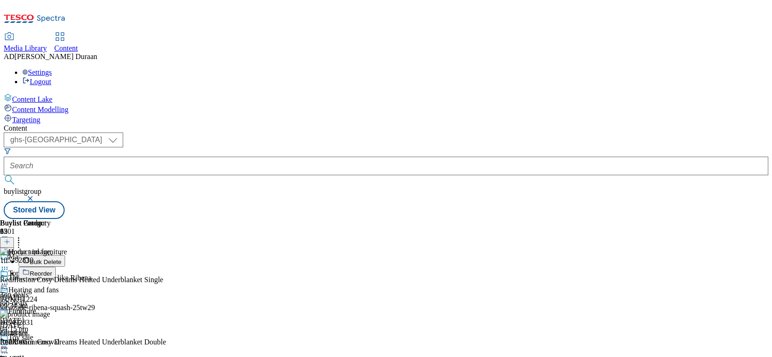
click at [56, 267] on button "Reorder" at bounding box center [37, 273] width 37 height 12
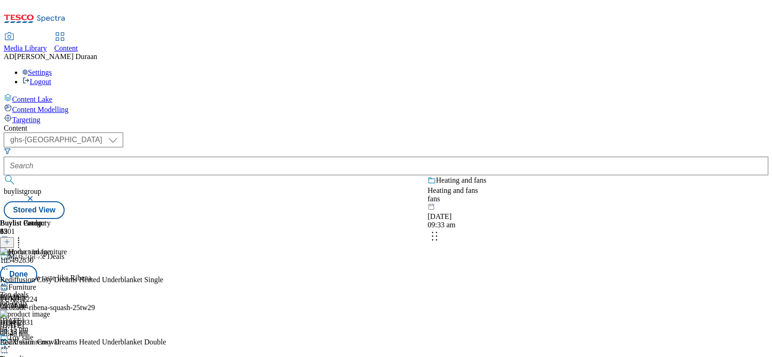
drag, startPoint x: 557, startPoint y: 306, endPoint x: 561, endPoint y: 217, distance: 88.8
click at [561, 217] on body "Icons icon_account icon_add icon_backward_link icon_basket icon_benefits icon_c…" at bounding box center [386, 111] width 764 height 215
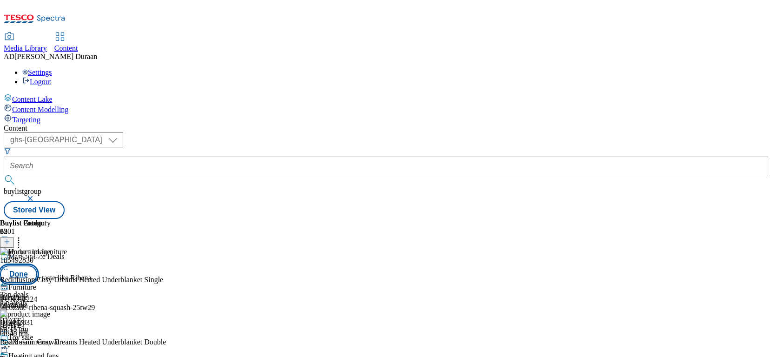
click at [37, 265] on button "Done" at bounding box center [18, 274] width 37 height 18
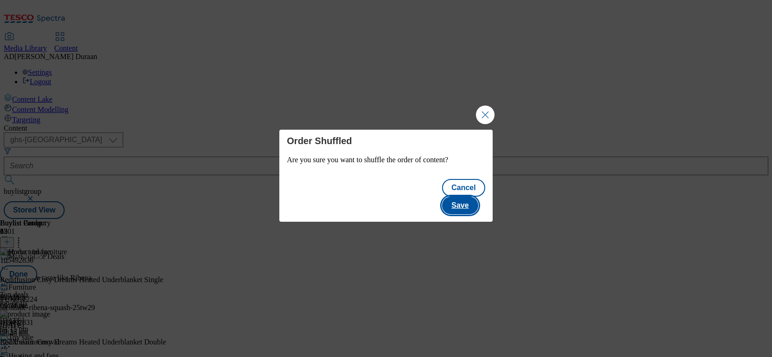
click at [462, 196] on button "Save" at bounding box center [460, 205] width 36 height 18
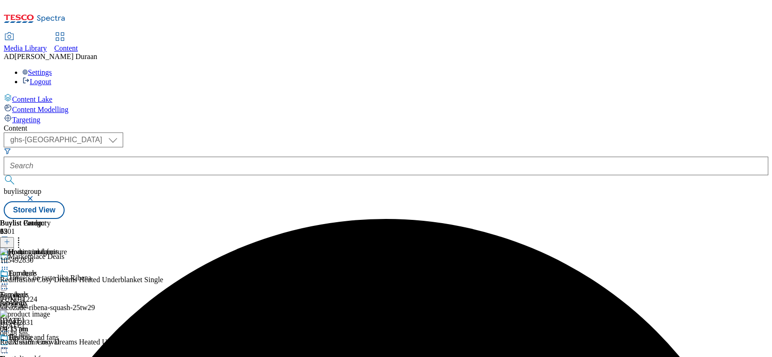
scroll to position [0, 53]
click at [9, 343] on icon at bounding box center [4, 347] width 9 height 9
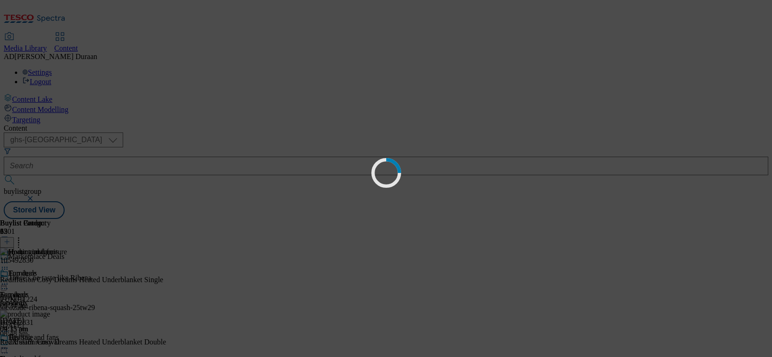
scroll to position [0, 0]
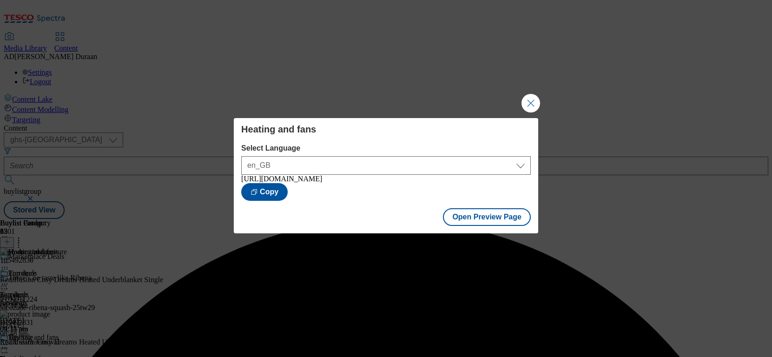
drag, startPoint x: 532, startPoint y: 97, endPoint x: 542, endPoint y: 121, distance: 25.8
click at [532, 97] on button "Close Modal" at bounding box center [530, 103] width 19 height 19
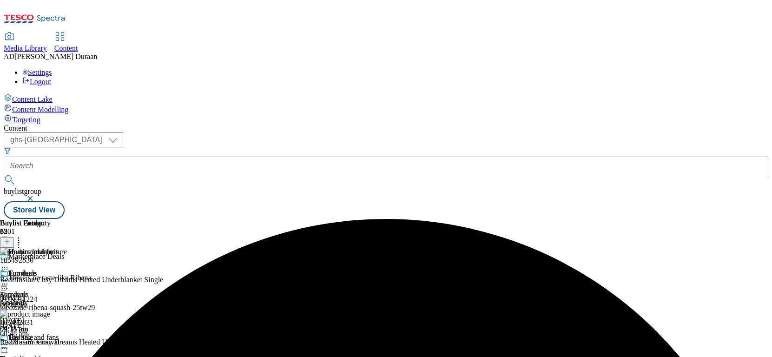
drag, startPoint x: 607, startPoint y: 242, endPoint x: 604, endPoint y: 246, distance: 5.3
click at [9, 343] on icon at bounding box center [4, 347] width 9 height 9
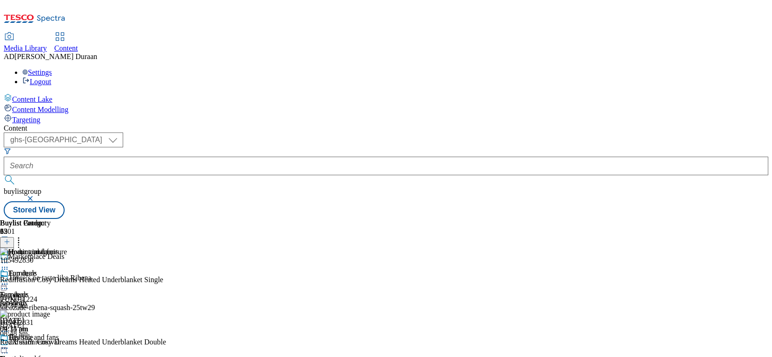
scroll to position [300, 0]
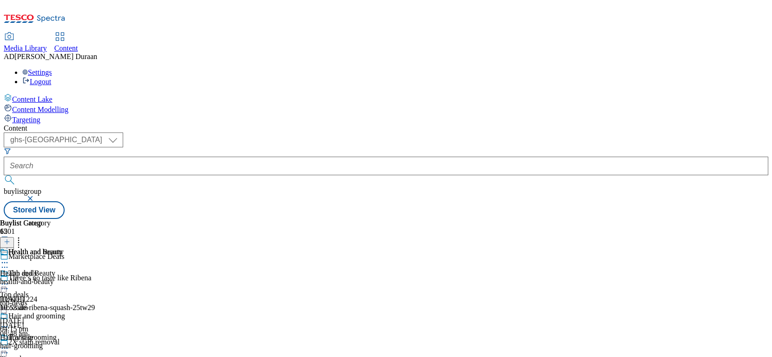
click at [9, 258] on icon at bounding box center [4, 262] width 9 height 9
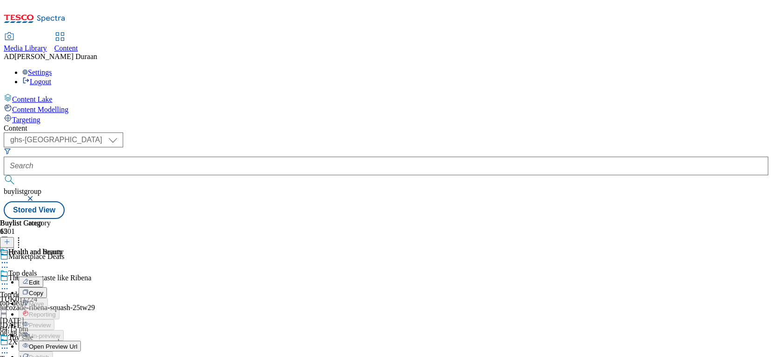
click at [43, 276] on button "Edit" at bounding box center [31, 281] width 25 height 11
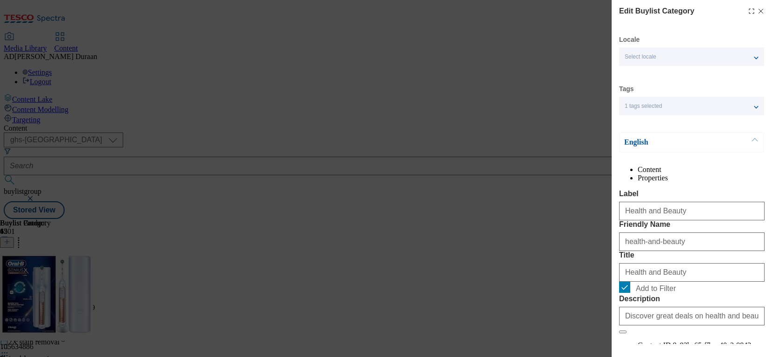
click at [712, 176] on li "Properties" at bounding box center [700, 178] width 127 height 8
click at [762, 11] on icon "Modal" at bounding box center [760, 10] width 7 height 7
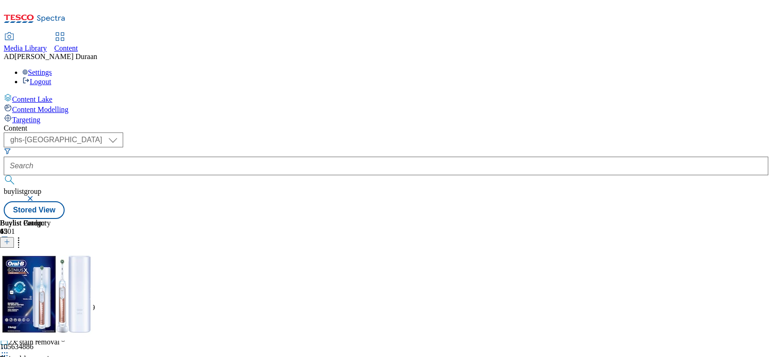
click at [3, 283] on circle at bounding box center [2, 283] width 1 height 1
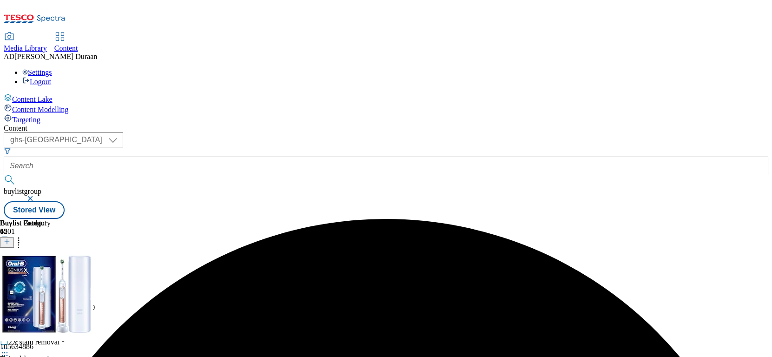
click at [9, 279] on icon at bounding box center [4, 283] width 9 height 9
click at [60, 354] on span "Un-preview" at bounding box center [44, 357] width 31 height 7
click at [23, 236] on icon at bounding box center [18, 240] width 9 height 9
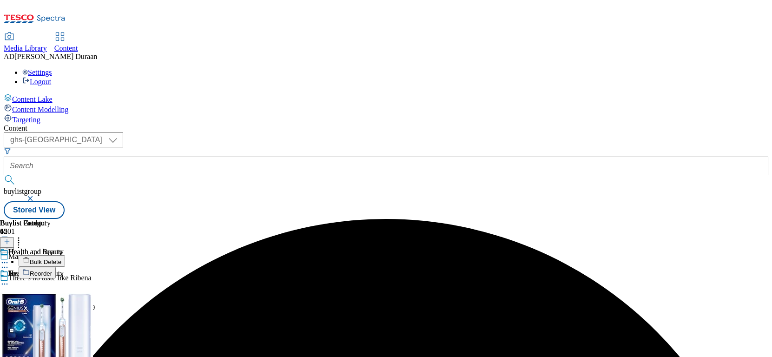
click at [9, 279] on icon at bounding box center [4, 283] width 9 height 9
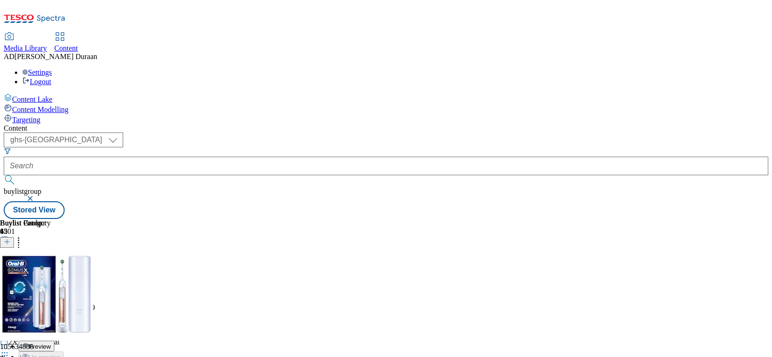
click at [23, 236] on icon at bounding box center [18, 240] width 9 height 9
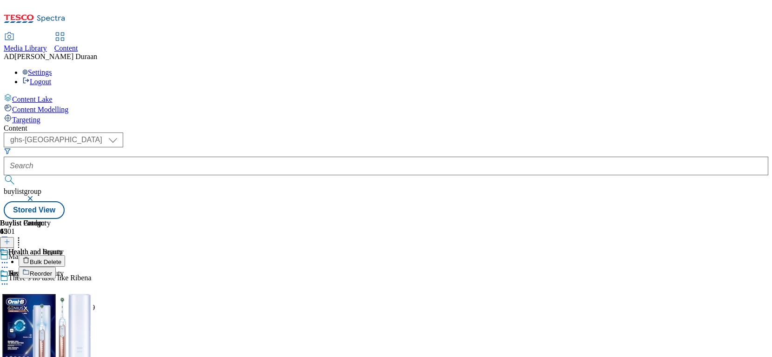
click at [61, 258] on span "Bulk Delete" at bounding box center [46, 261] width 32 height 7
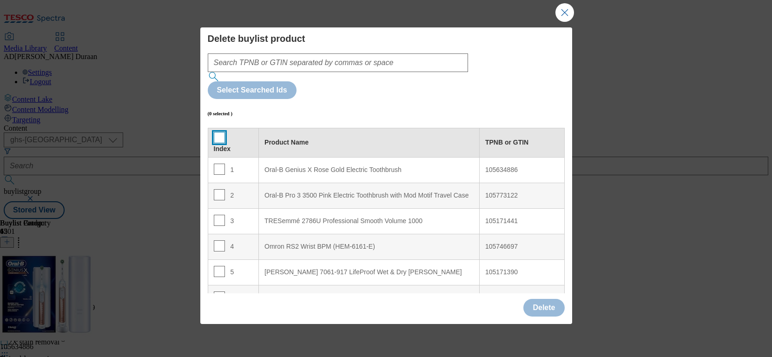
drag, startPoint x: 215, startPoint y: 97, endPoint x: 479, endPoint y: 270, distance: 316.4
click at [215, 132] on input "Modal" at bounding box center [219, 137] width 11 height 11
checkbox input "true"
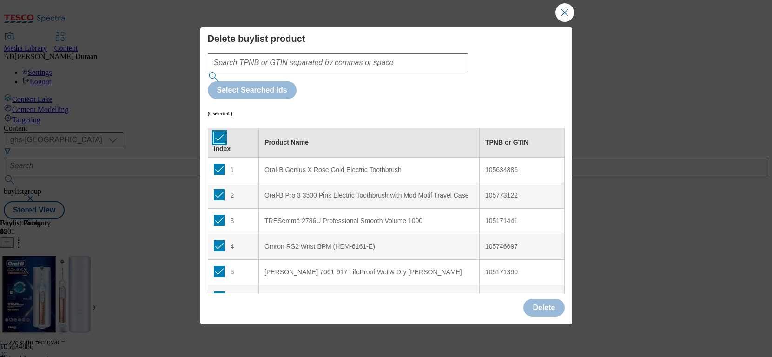
checkbox input "true"
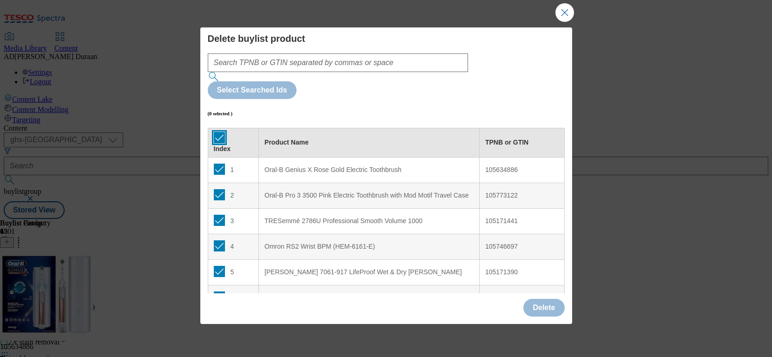
checkbox input "true"
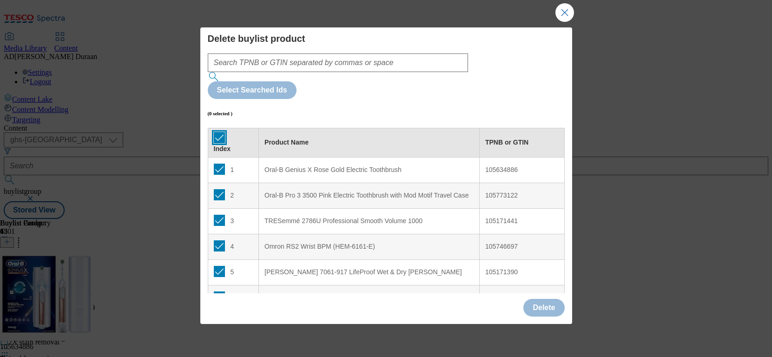
checkbox input "true"
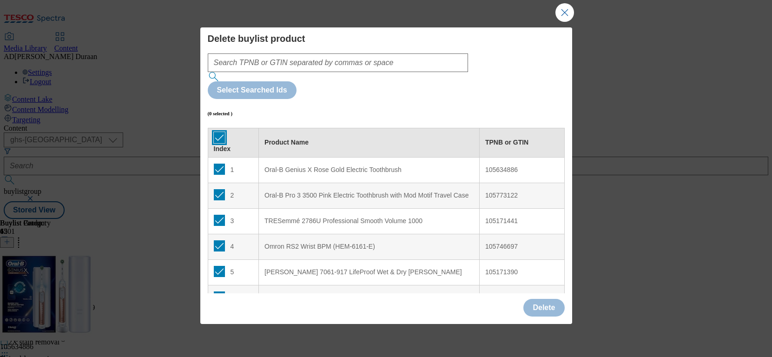
checkbox input "true"
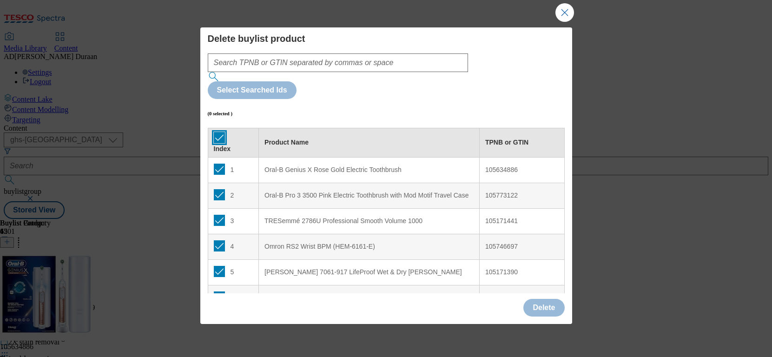
checkbox input "true"
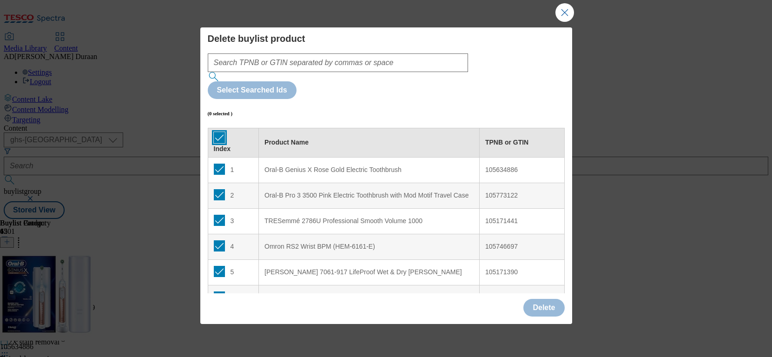
checkbox input "true"
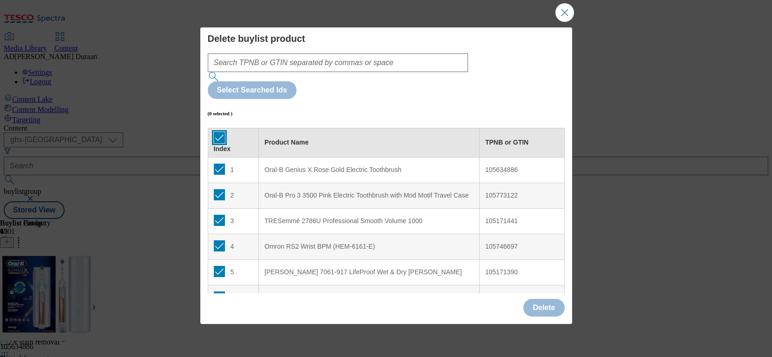
checkbox input "true"
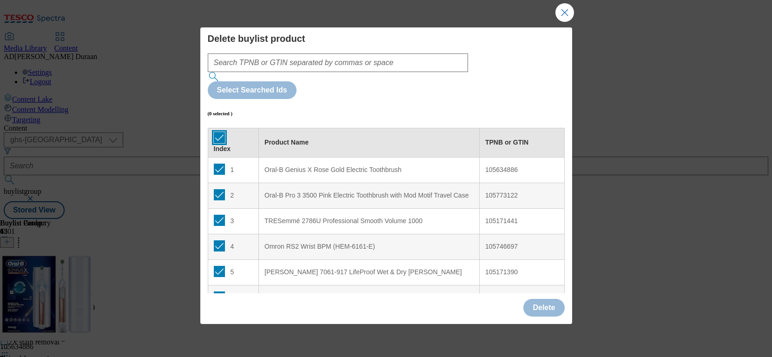
checkbox input "true"
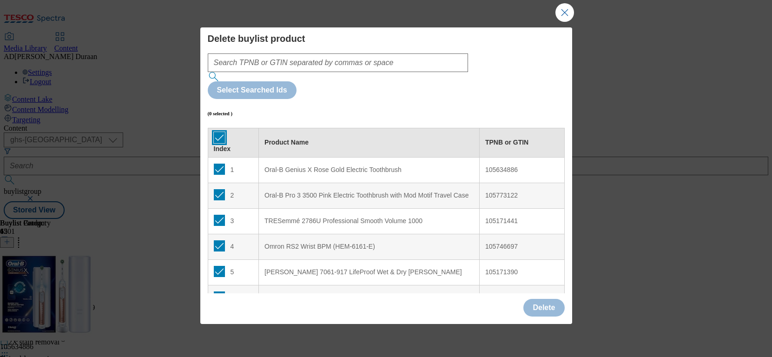
checkbox input "true"
click at [550, 305] on button "Delete" at bounding box center [543, 308] width 41 height 18
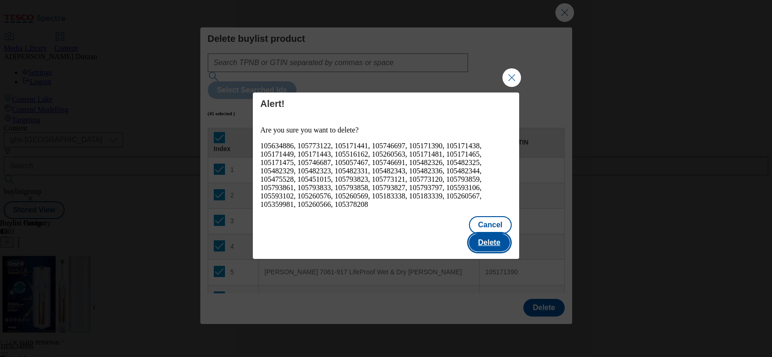
click at [492, 235] on button "Delete" at bounding box center [489, 243] width 41 height 18
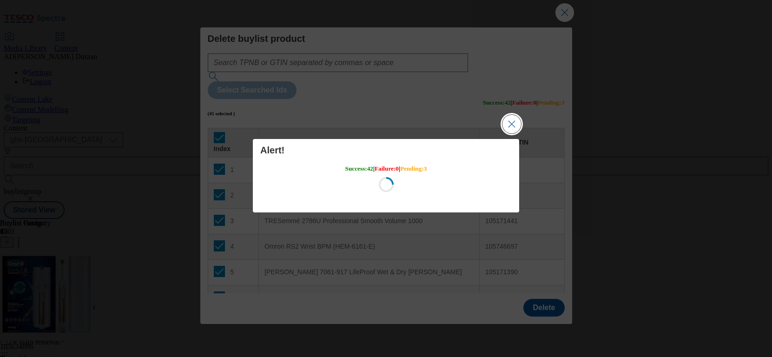
scroll to position [0, 0]
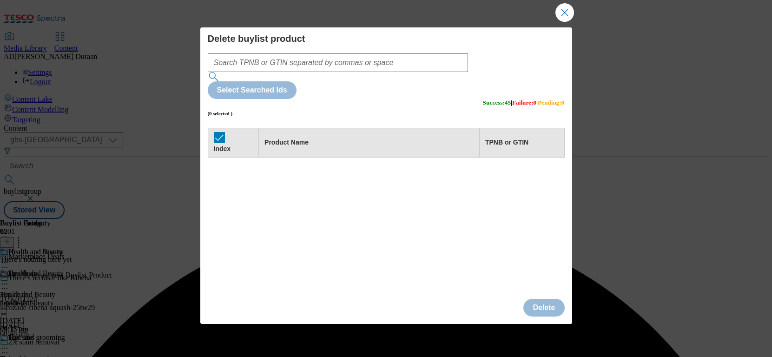
click at [565, 219] on div "Success - Content Deleted" at bounding box center [386, 219] width 764 height 0
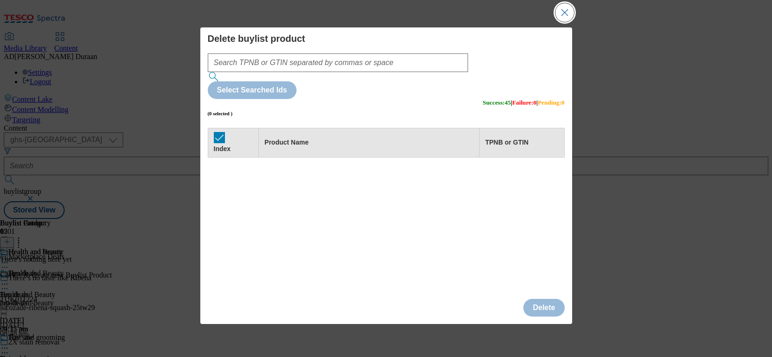
click at [564, 13] on button "Close Modal" at bounding box center [564, 12] width 19 height 19
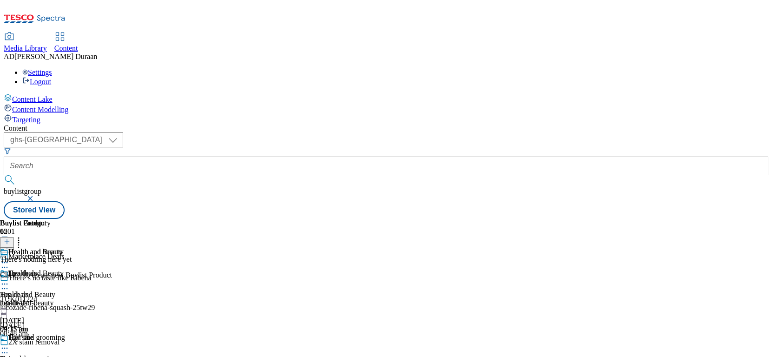
scroll to position [0, 53]
click at [10, 238] on icon at bounding box center [7, 241] width 7 height 7
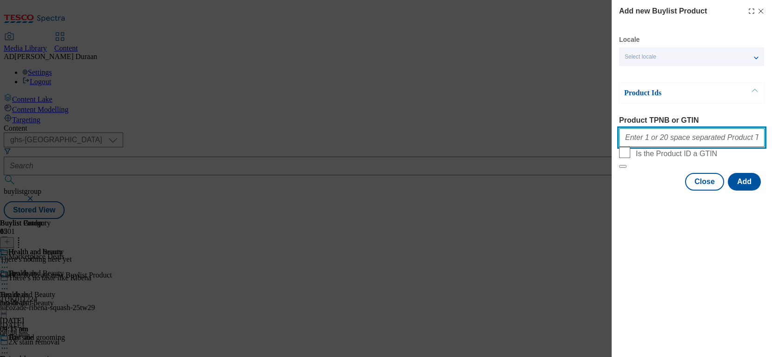
paste input "106080009 105171508 105773121 105773122 105793827 105793859 105793861 105793823…"
type input "106080009 105171508 105773121 105773122 105793827 105793859 105793861 105793823…"
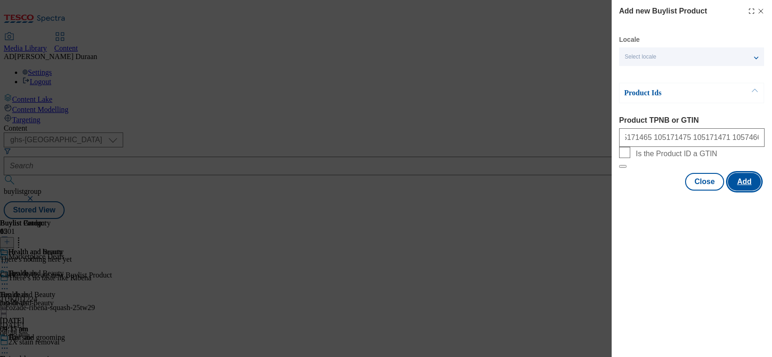
scroll to position [0, 0]
click at [749, 190] on button "Add" at bounding box center [743, 182] width 33 height 18
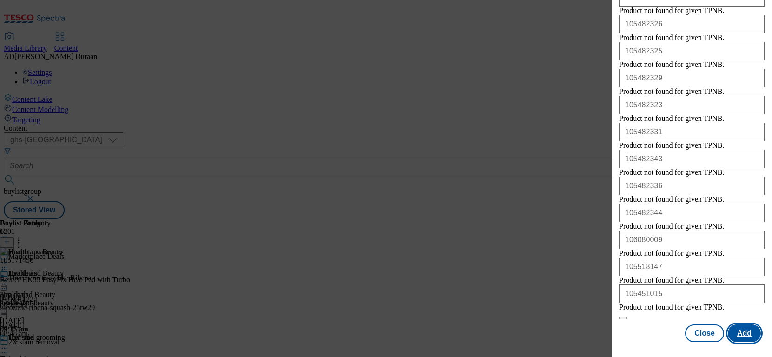
scroll to position [2128, 0]
click at [709, 333] on button "Close" at bounding box center [704, 333] width 39 height 18
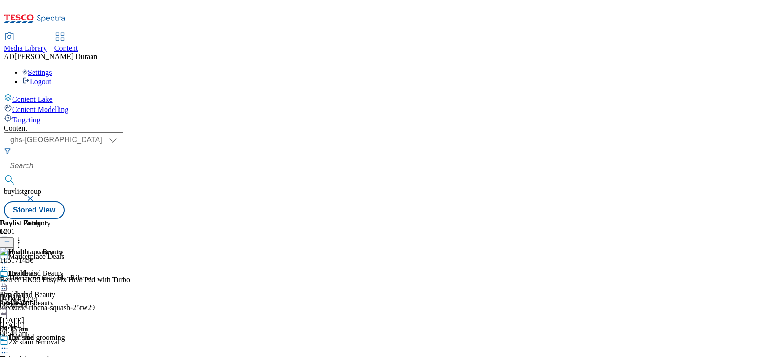
scroll to position [0, 0]
click at [9, 343] on icon at bounding box center [4, 347] width 9 height 9
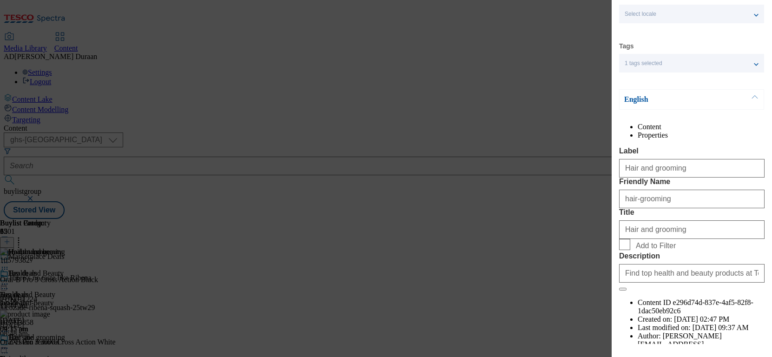
scroll to position [100, 0]
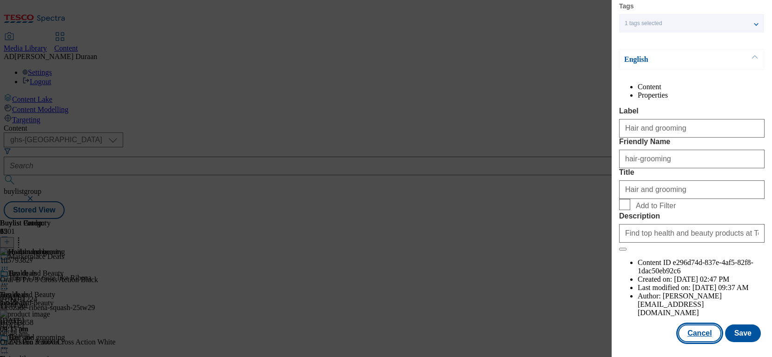
drag, startPoint x: 710, startPoint y: 334, endPoint x: 700, endPoint y: 326, distance: 12.9
click at [710, 334] on button "Cancel" at bounding box center [699, 333] width 43 height 18
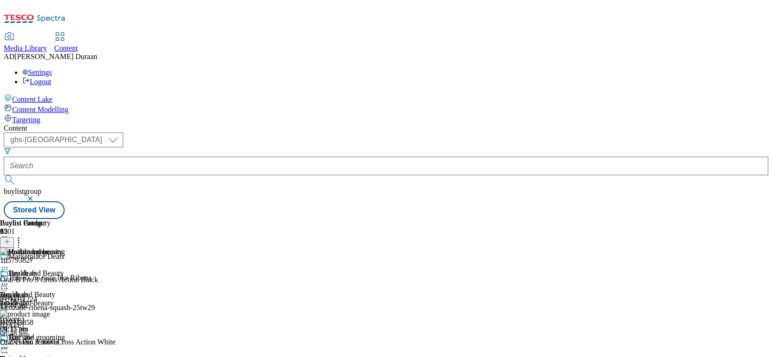
click at [9, 279] on icon at bounding box center [4, 283] width 9 height 9
click at [51, 343] on span "Preview" at bounding box center [40, 346] width 22 height 7
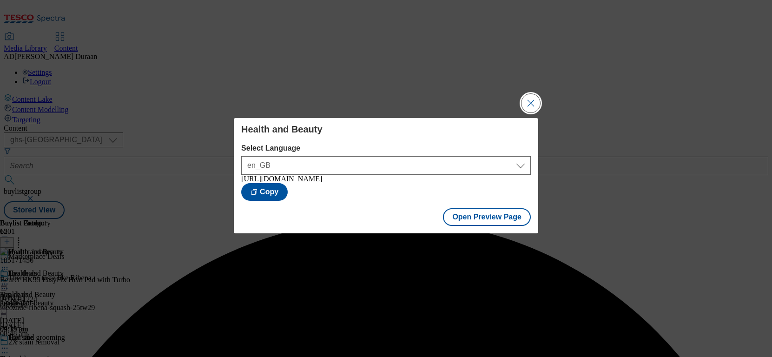
click at [531, 97] on button "Close Modal" at bounding box center [530, 103] width 19 height 19
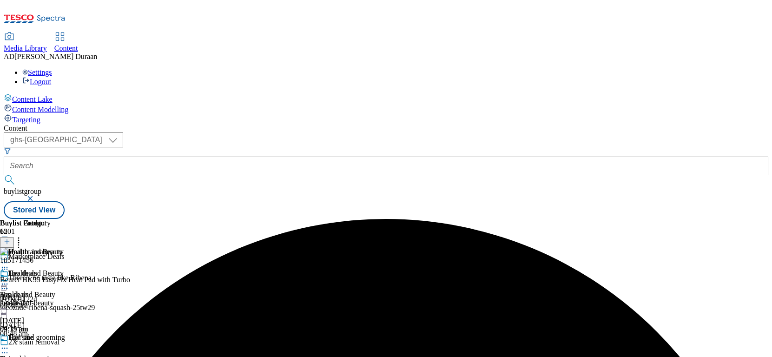
click at [9, 279] on icon at bounding box center [4, 283] width 9 height 9
click at [39, 300] on span "Edit" at bounding box center [34, 303] width 11 height 7
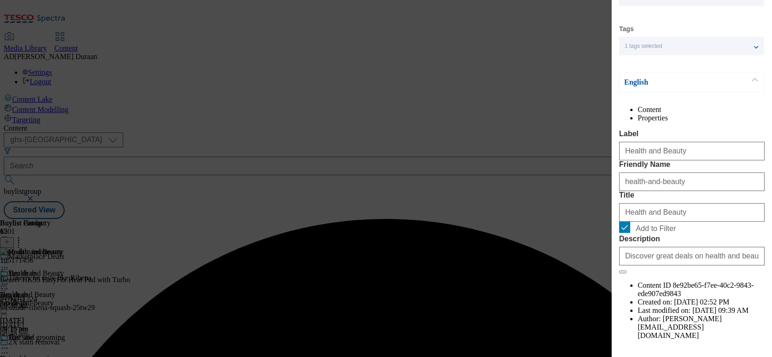
scroll to position [100, 0]
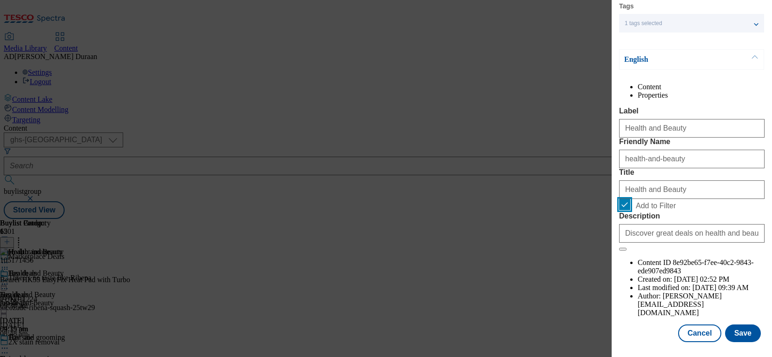
click at [628, 210] on input "Add to Filter" at bounding box center [624, 204] width 11 height 11
checkbox input "false"
click at [740, 335] on button "Save" at bounding box center [743, 333] width 36 height 18
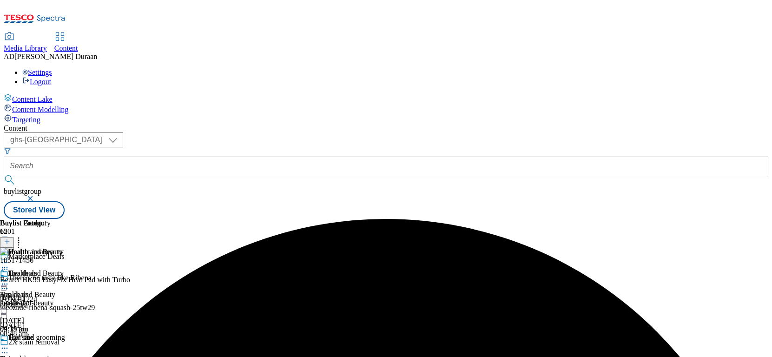
click at [9, 279] on icon at bounding box center [4, 283] width 9 height 9
click at [51, 343] on span "Preview" at bounding box center [40, 346] width 22 height 7
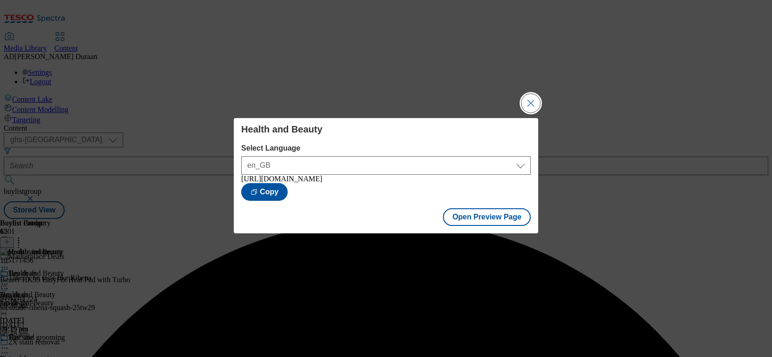
click at [527, 98] on button "Close Modal" at bounding box center [530, 103] width 19 height 19
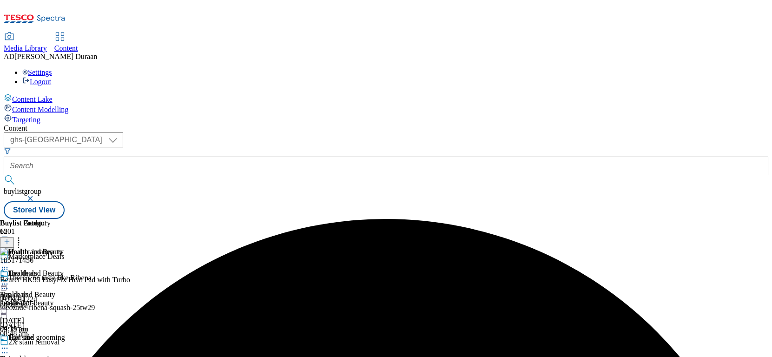
click at [9, 279] on icon at bounding box center [4, 283] width 9 height 9
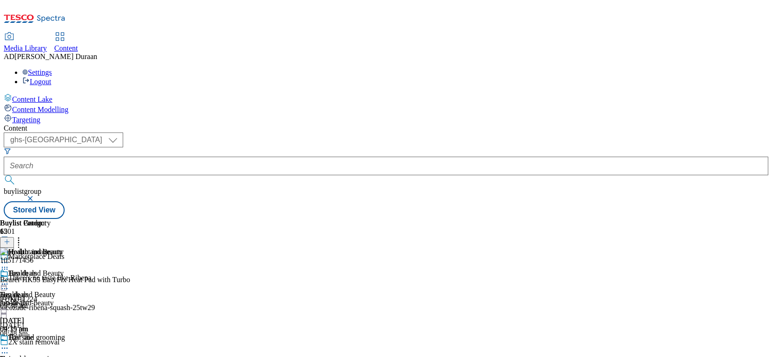
scroll to position [593, 0]
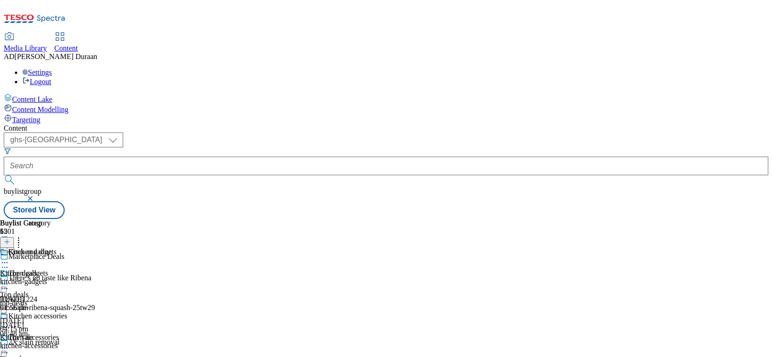
scroll to position [78, 0]
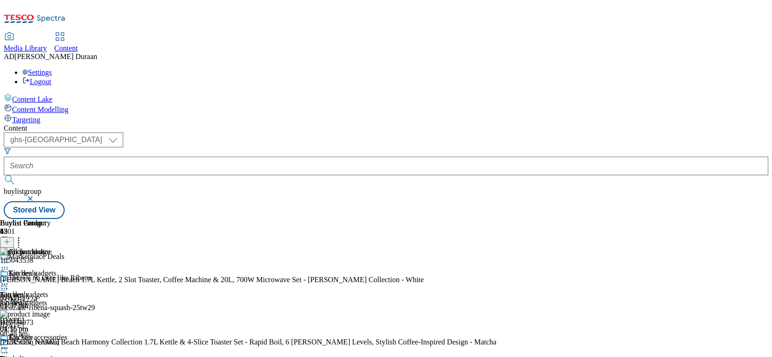
click at [23, 236] on icon at bounding box center [18, 240] width 9 height 9
click at [52, 270] on span "Reorder" at bounding box center [41, 273] width 22 height 7
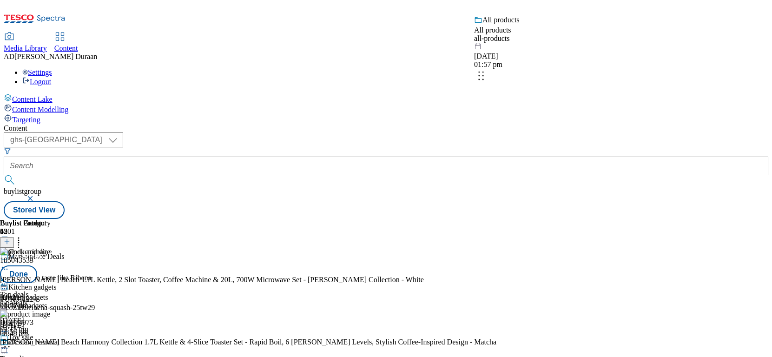
drag, startPoint x: 606, startPoint y: 307, endPoint x: 604, endPoint y: 61, distance: 245.7
click at [604, 61] on body "Icons icon_account icon_add icon_backward_link icon_basket icon_benefits icon_c…" at bounding box center [386, 111] width 764 height 215
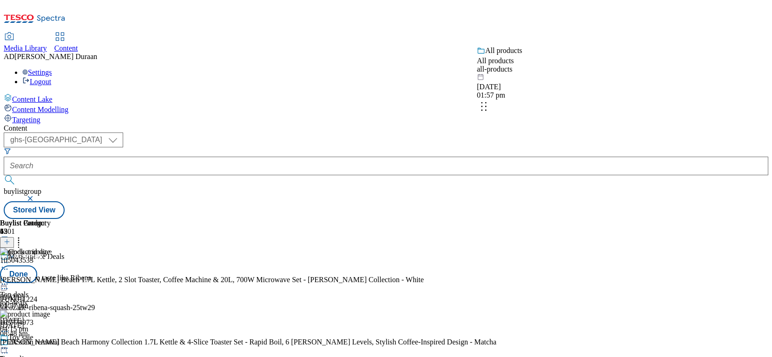
drag, startPoint x: 610, startPoint y: 208, endPoint x: 611, endPoint y: 94, distance: 113.8
click at [611, 94] on body "Icons icon_account icon_add icon_backward_link icon_basket icon_benefits icon_c…" at bounding box center [386, 111] width 764 height 215
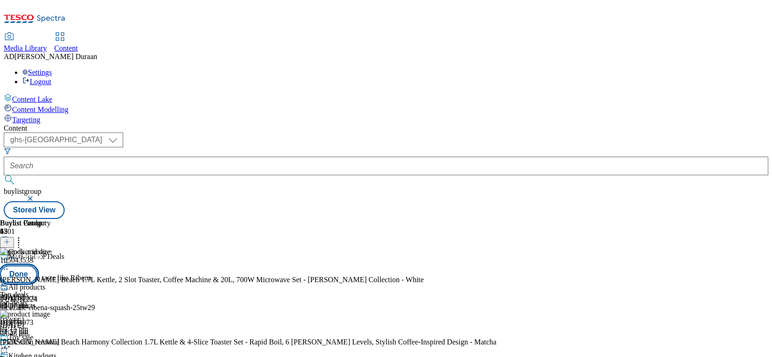
click at [37, 265] on button "Done" at bounding box center [18, 274] width 37 height 18
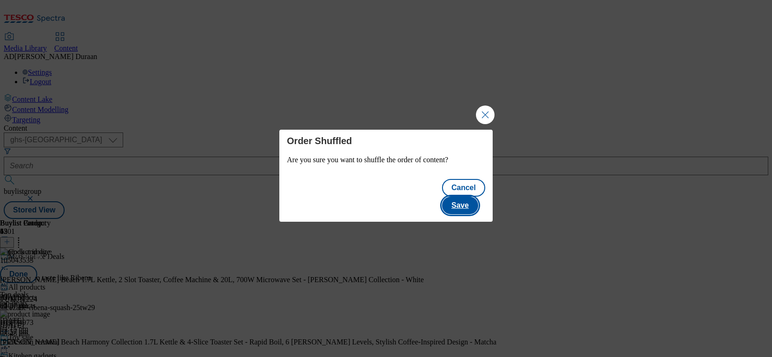
click at [467, 198] on button "Save" at bounding box center [460, 205] width 36 height 18
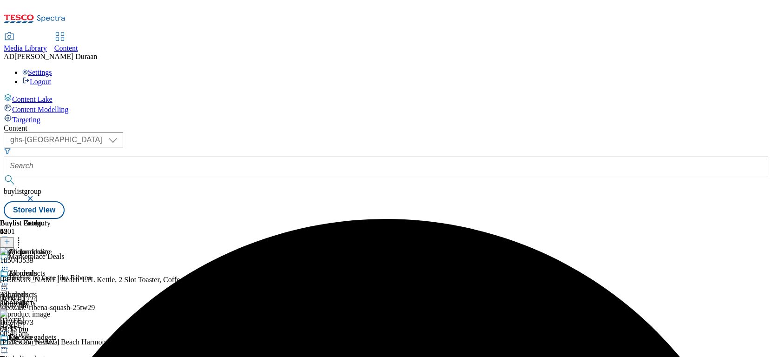
scroll to position [0, 53]
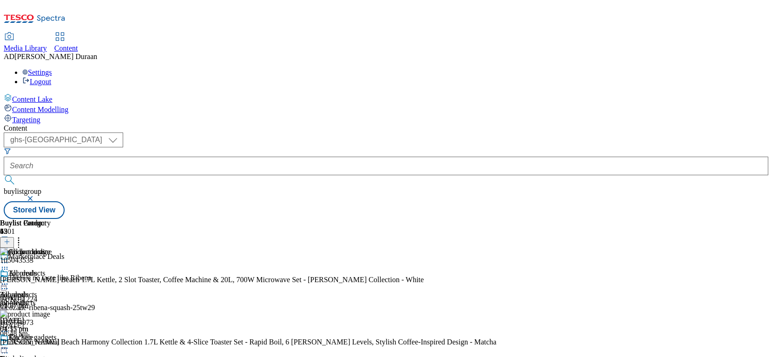
click at [10, 238] on icon at bounding box center [7, 241] width 7 height 7
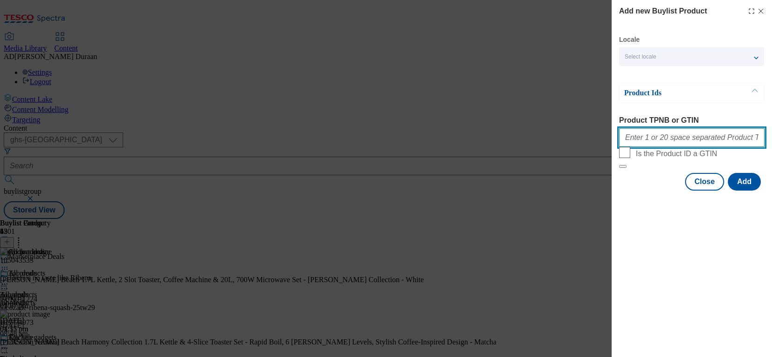
paste input "105015527 105043533 105774973 105427210 105022117 105426240 105426242 105426239…"
type input "105015527 105043533 105774973 105427210 105022117 105426240 105426242 105426239…"
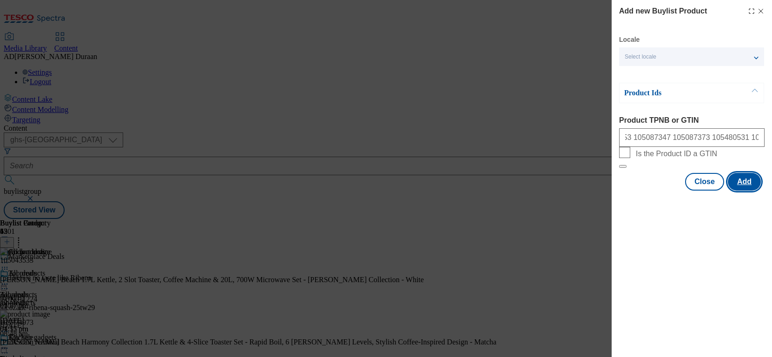
scroll to position [0, 0]
click at [745, 190] on button "Add" at bounding box center [743, 182] width 33 height 18
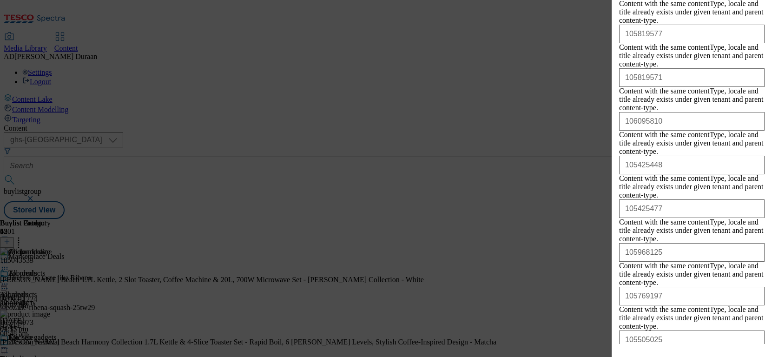
scroll to position [1647, 0]
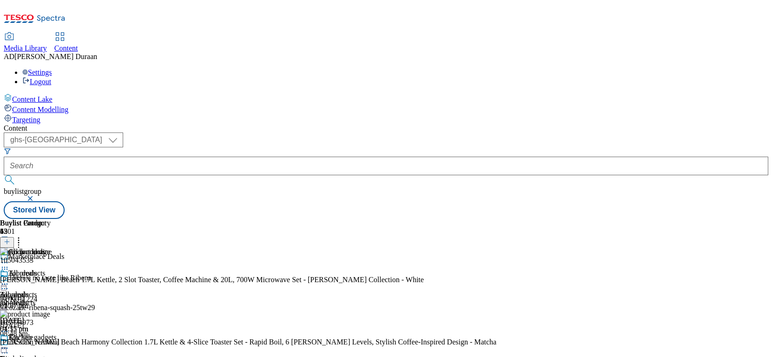
scroll to position [0, 0]
click at [9, 279] on icon at bounding box center [4, 283] width 9 height 9
click at [39, 300] on span "Edit" at bounding box center [34, 303] width 11 height 7
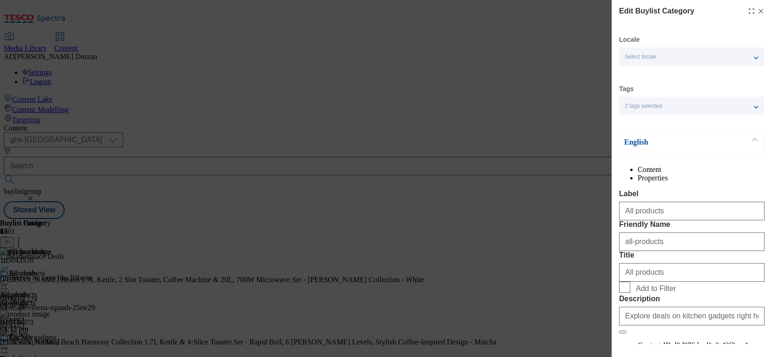
scroll to position [100, 0]
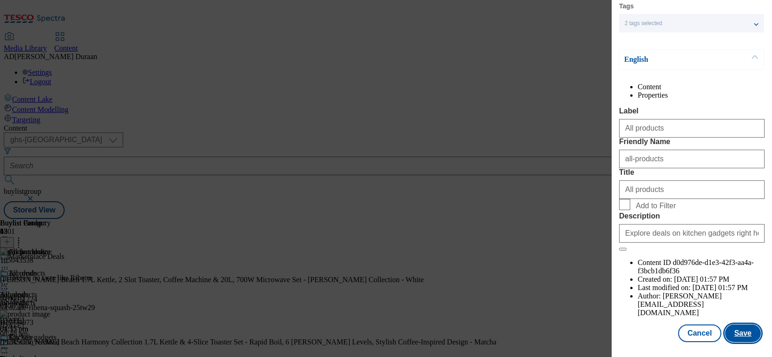
click at [737, 335] on button "Save" at bounding box center [743, 333] width 36 height 18
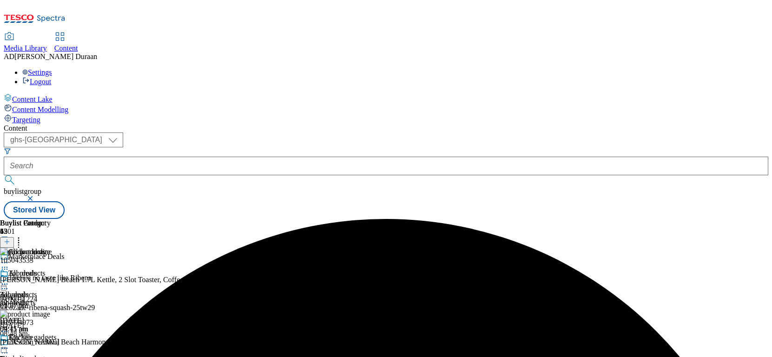
click at [9, 279] on icon at bounding box center [4, 283] width 9 height 9
click at [51, 343] on span "Preview" at bounding box center [40, 346] width 22 height 7
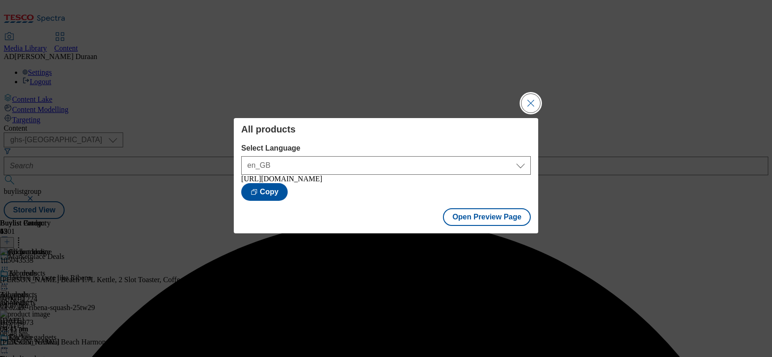
click at [534, 99] on button "Close Modal" at bounding box center [530, 103] width 19 height 19
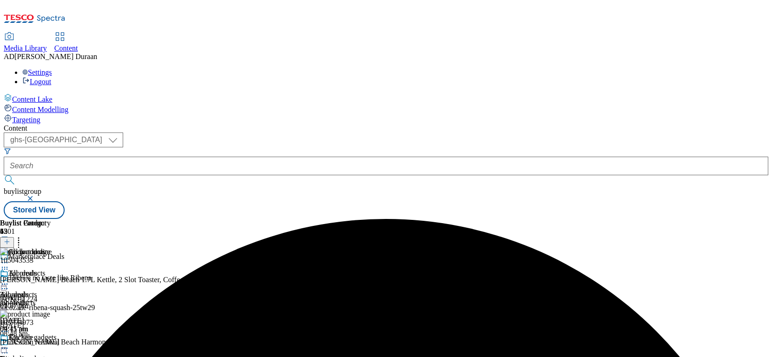
click at [6, 283] on circle at bounding box center [4, 283] width 1 height 1
drag, startPoint x: 433, startPoint y: 147, endPoint x: 428, endPoint y: 146, distance: 5.2
click at [9, 258] on icon at bounding box center [4, 262] width 9 height 9
click at [77, 343] on span "Open Preview Url" at bounding box center [53, 346] width 48 height 7
